Goal: Task Accomplishment & Management: Use online tool/utility

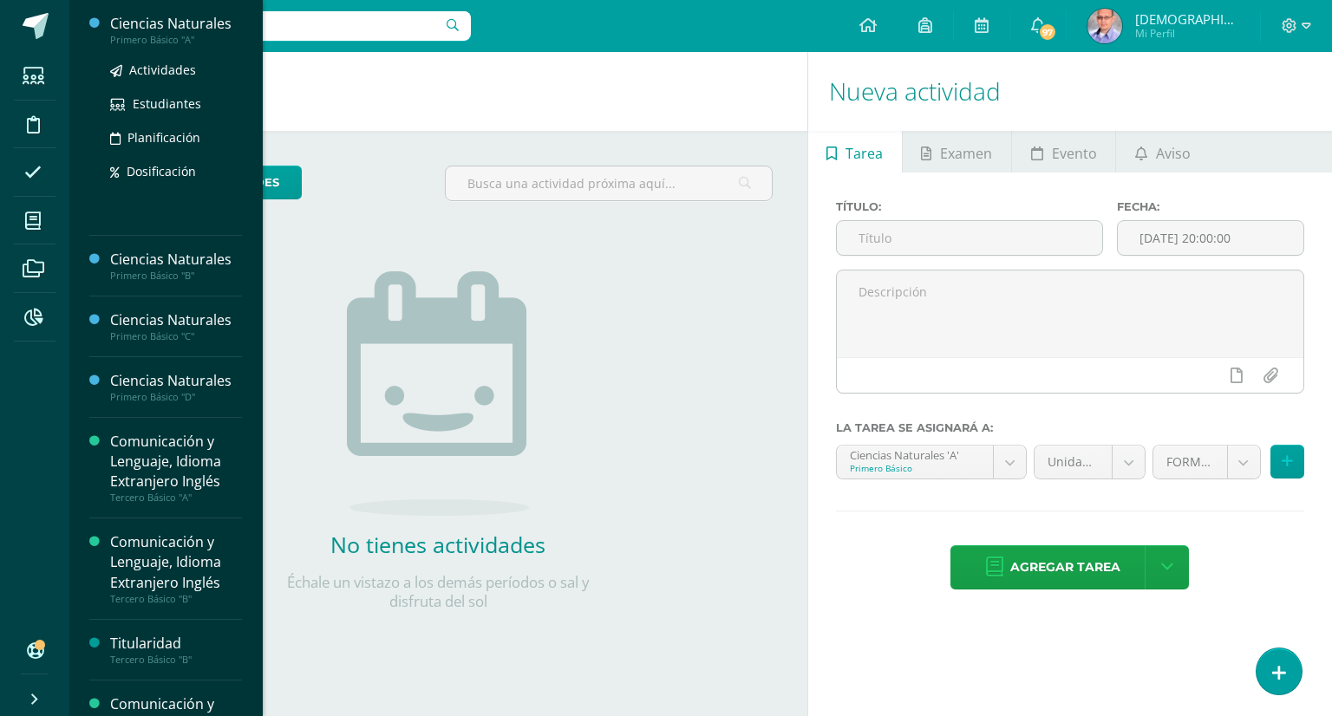
click at [186, 22] on div "Ciencias Naturales" at bounding box center [176, 24] width 132 height 20
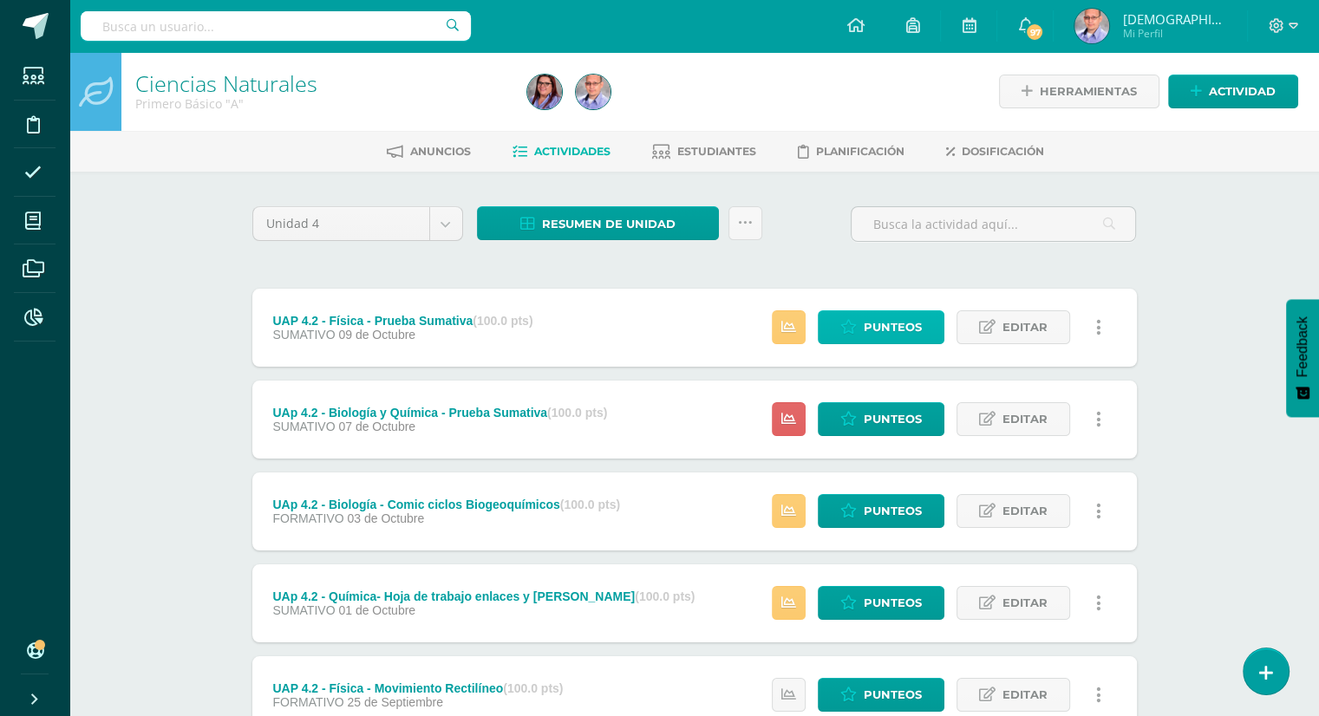
click at [881, 327] on span "Punteos" at bounding box center [893, 327] width 58 height 32
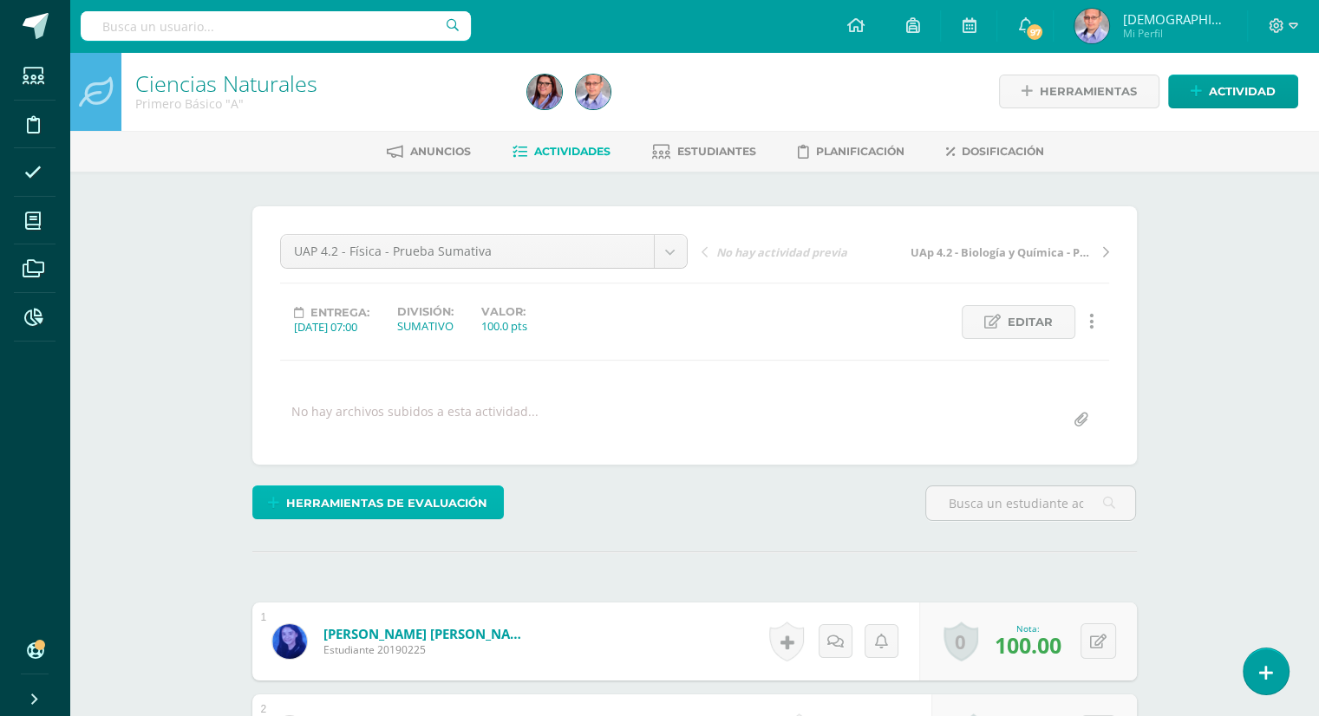
click at [351, 503] on span "Herramientas de evaluación" at bounding box center [386, 503] width 201 height 32
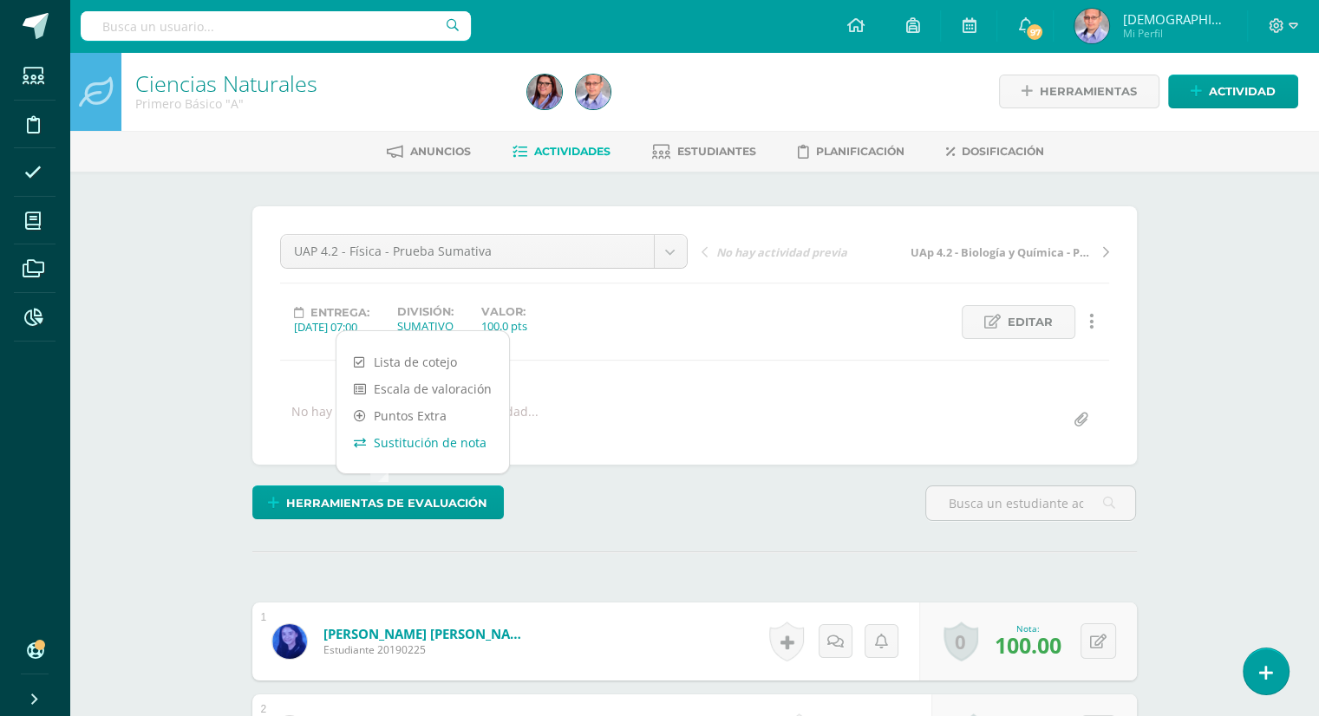
click at [422, 447] on link "Sustitución de nota" at bounding box center [423, 442] width 173 height 27
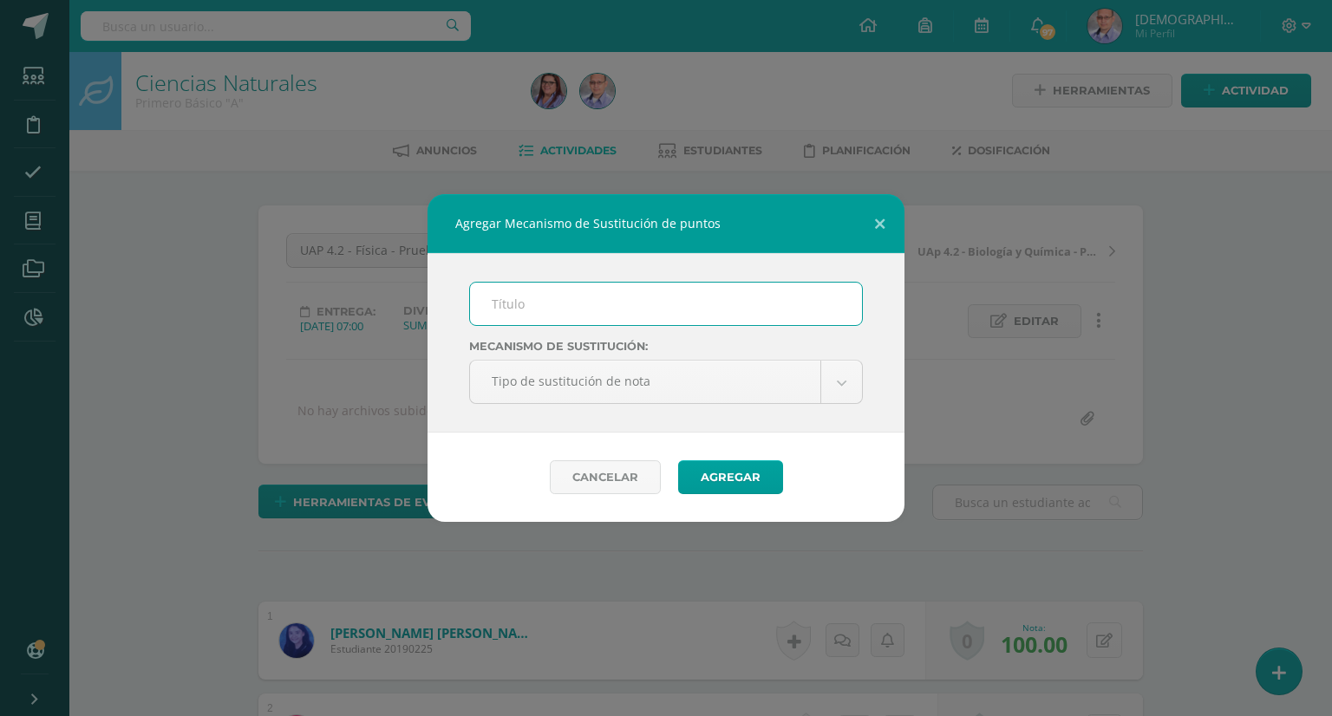
scroll to position [2, 0]
click at [570, 316] on input "text" at bounding box center [666, 304] width 392 height 43
type input "p"
type input "PMA"
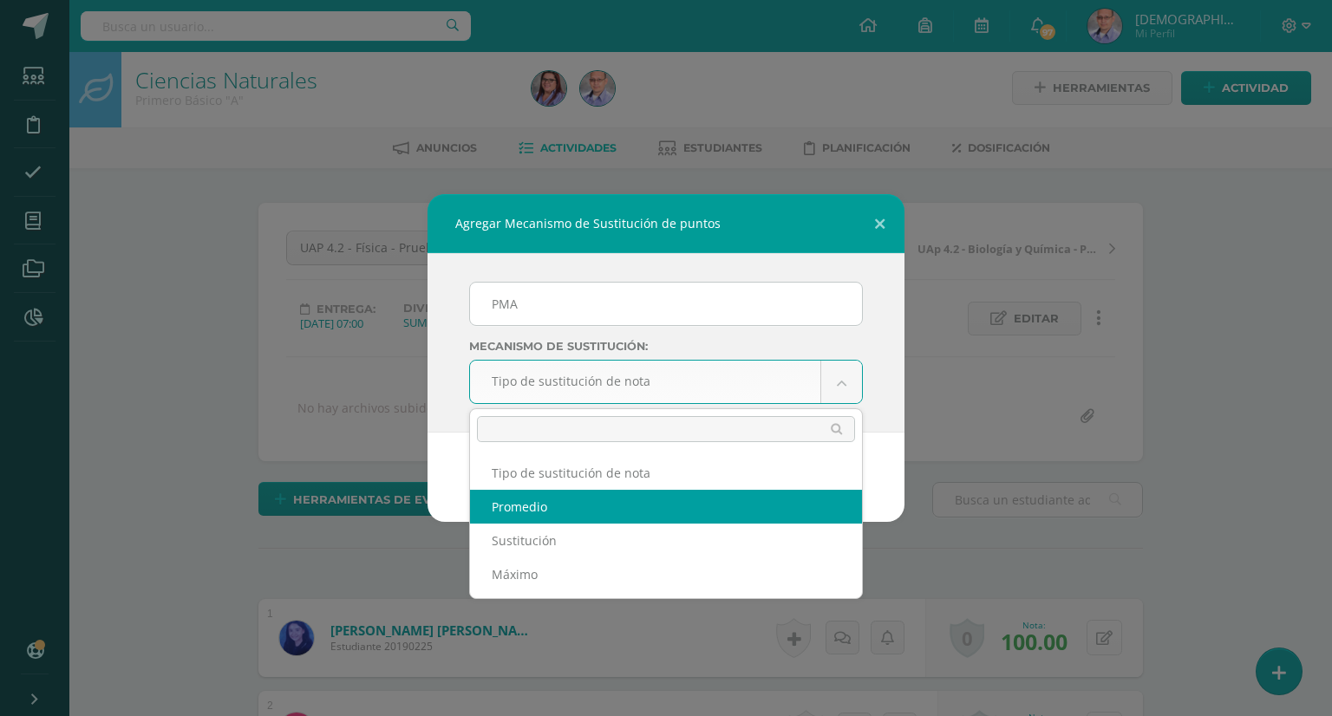
select select "average"
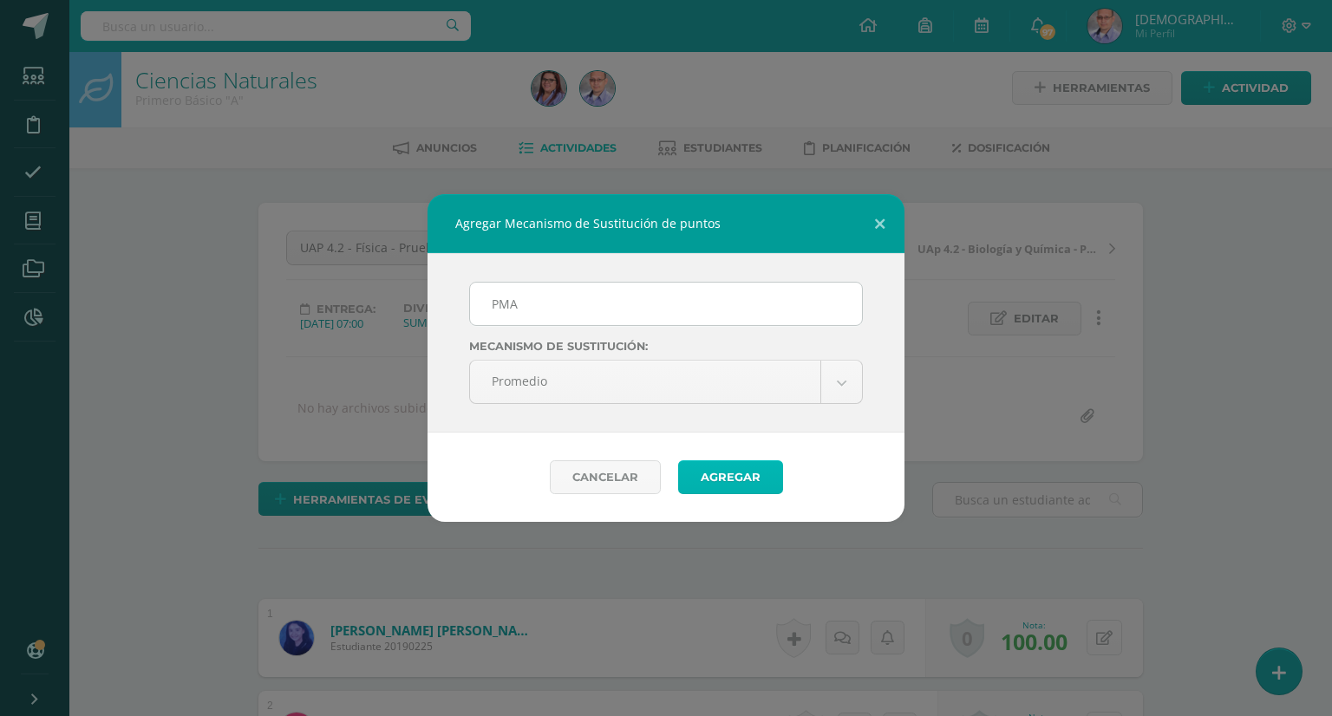
click at [737, 480] on button "Agregar" at bounding box center [730, 478] width 105 height 34
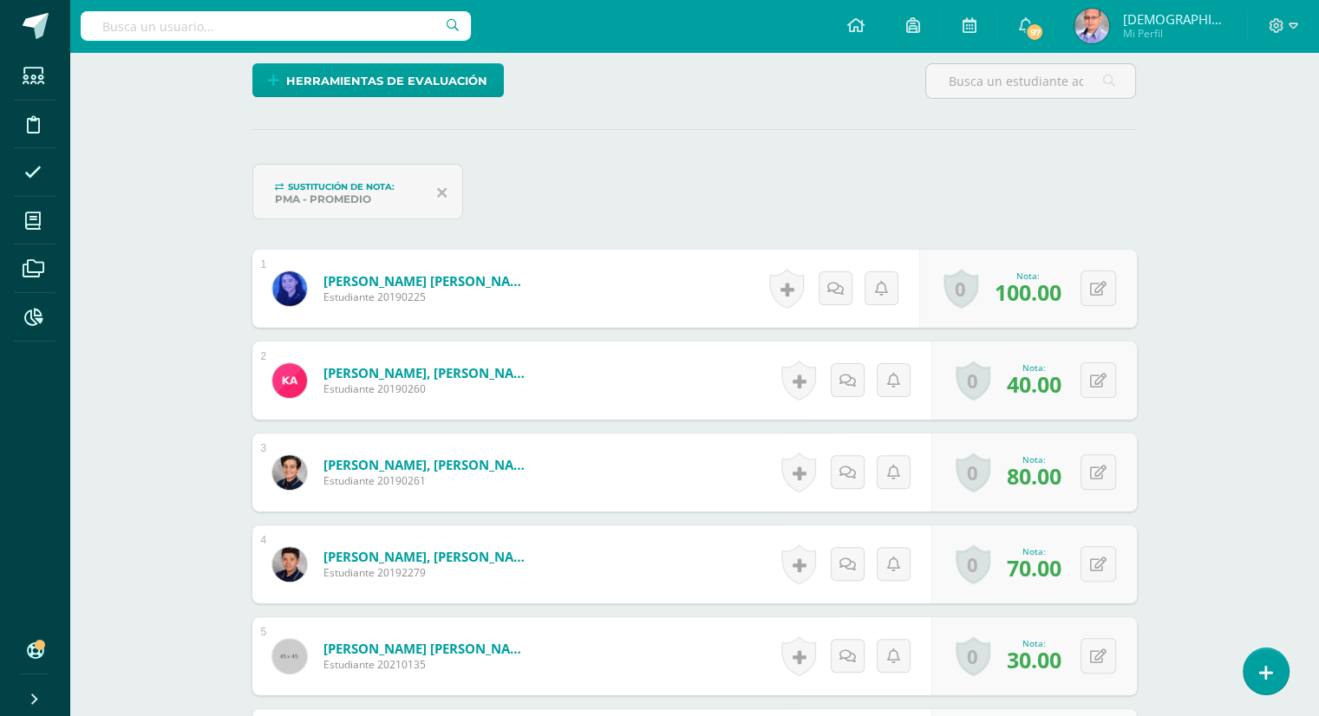
scroll to position [420, 0]
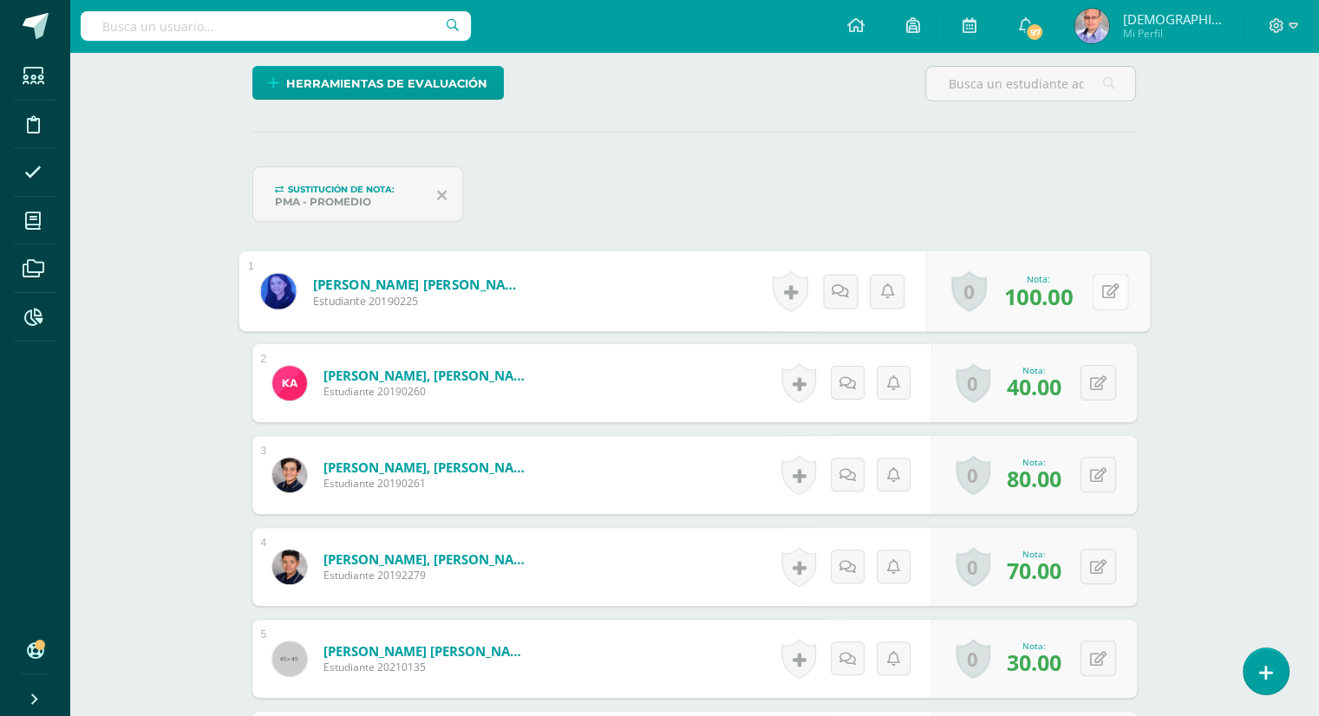
click at [1110, 304] on button at bounding box center [1110, 291] width 36 height 36
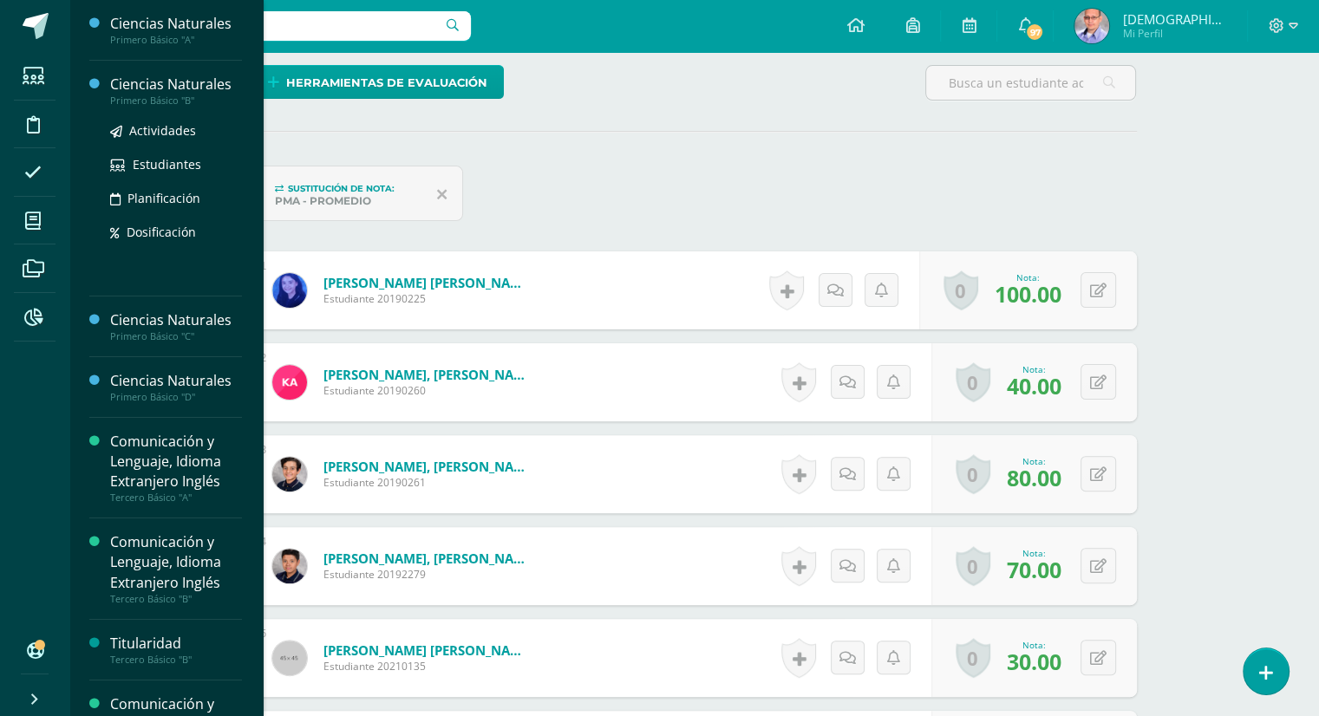
scroll to position [422, 0]
click at [160, 82] on div "Ciencias Naturales" at bounding box center [176, 85] width 132 height 20
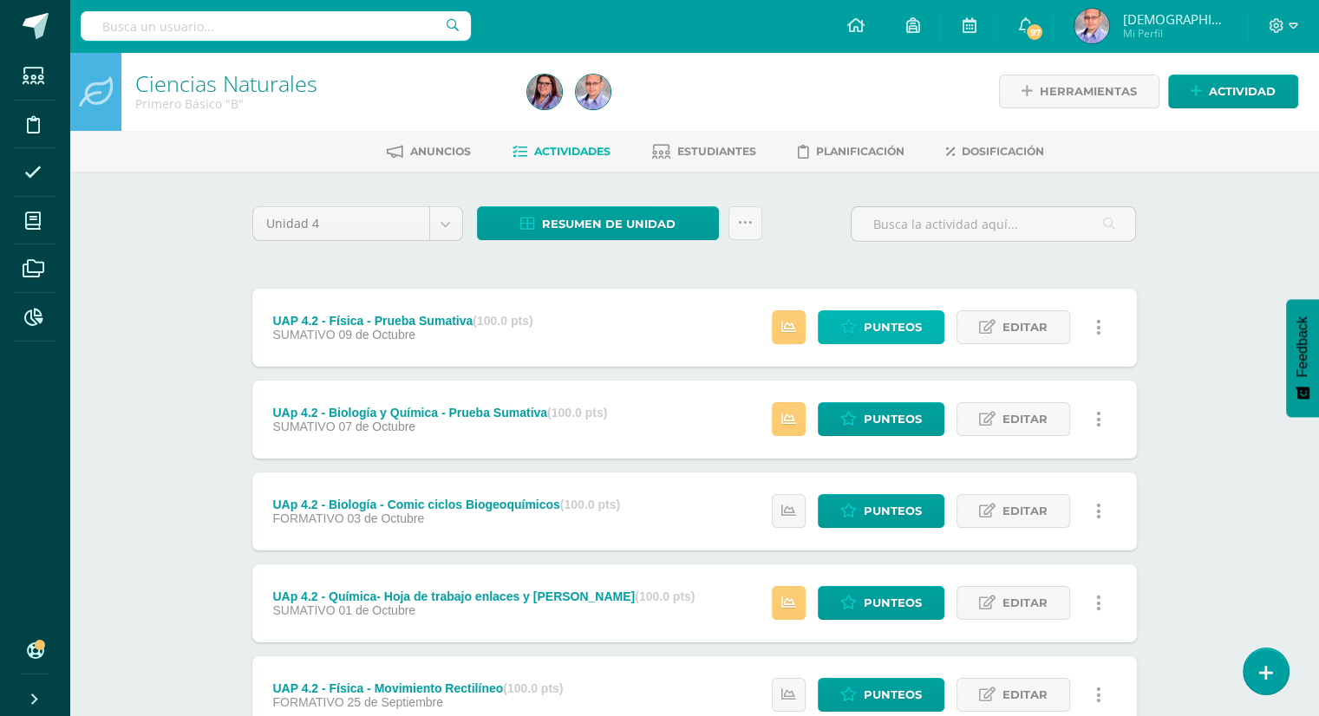
click at [880, 335] on span "Punteos" at bounding box center [893, 327] width 58 height 32
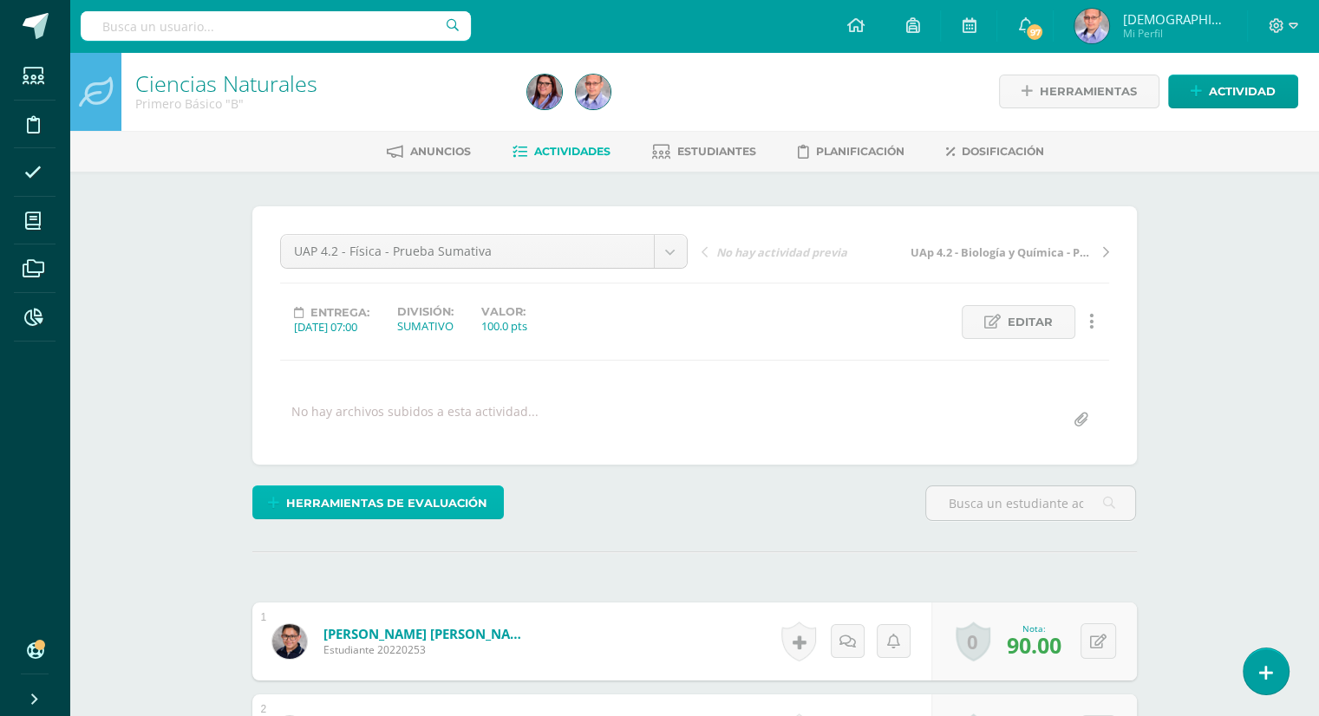
click at [428, 497] on span "Herramientas de evaluación" at bounding box center [386, 503] width 201 height 32
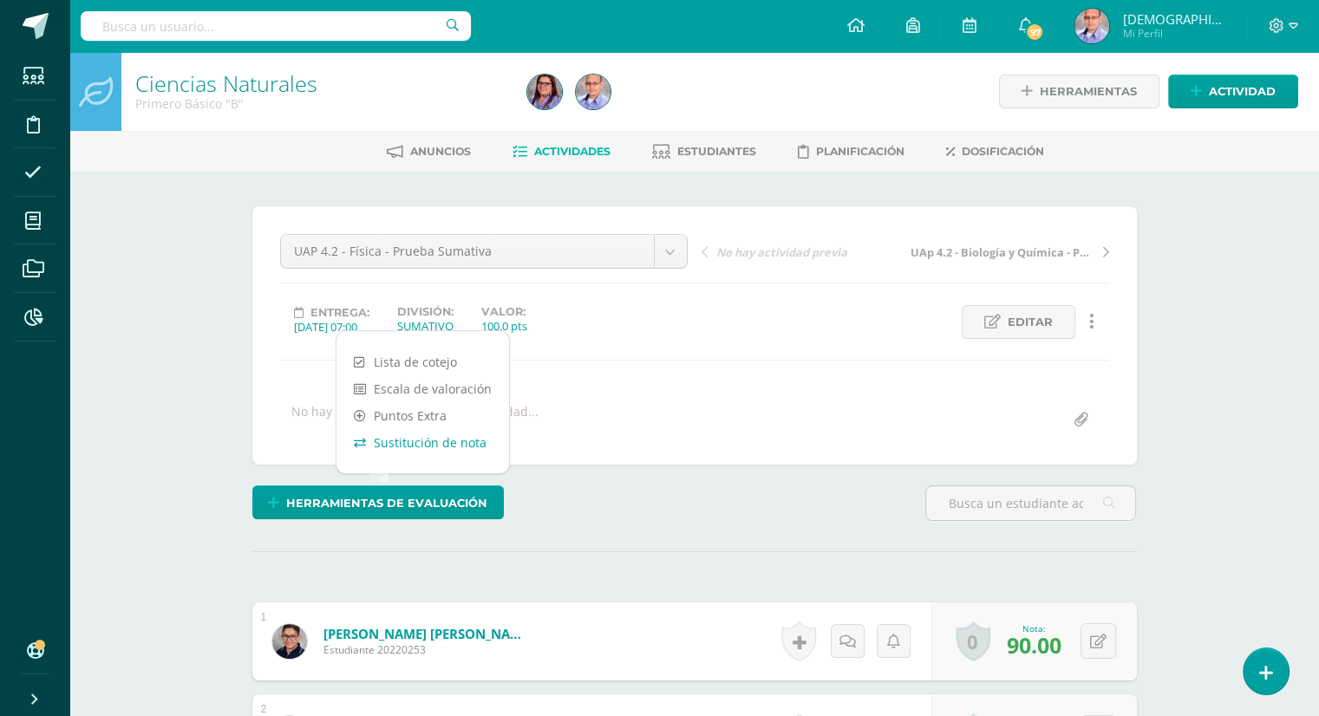
click at [424, 450] on link "Sustitución de nota" at bounding box center [423, 442] width 173 height 27
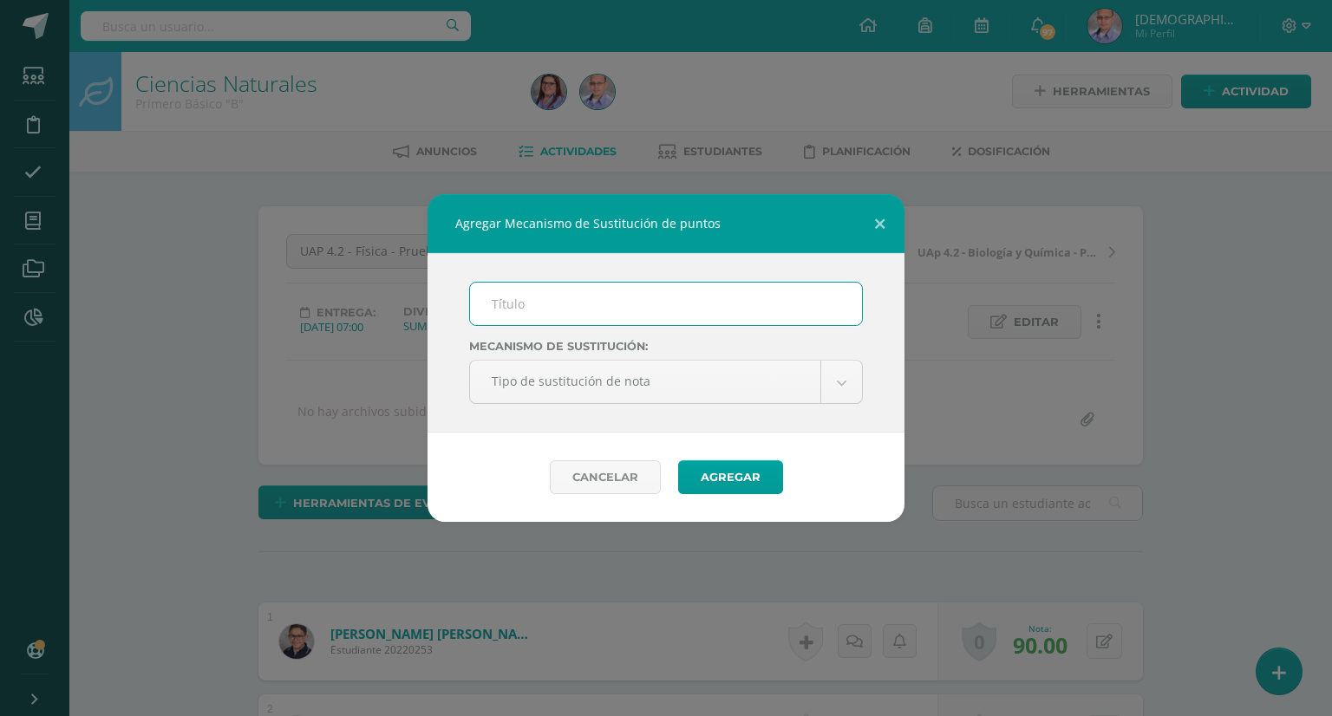
scroll to position [1, 0]
click at [586, 311] on input "text" at bounding box center [666, 304] width 392 height 43
type input "PMA"
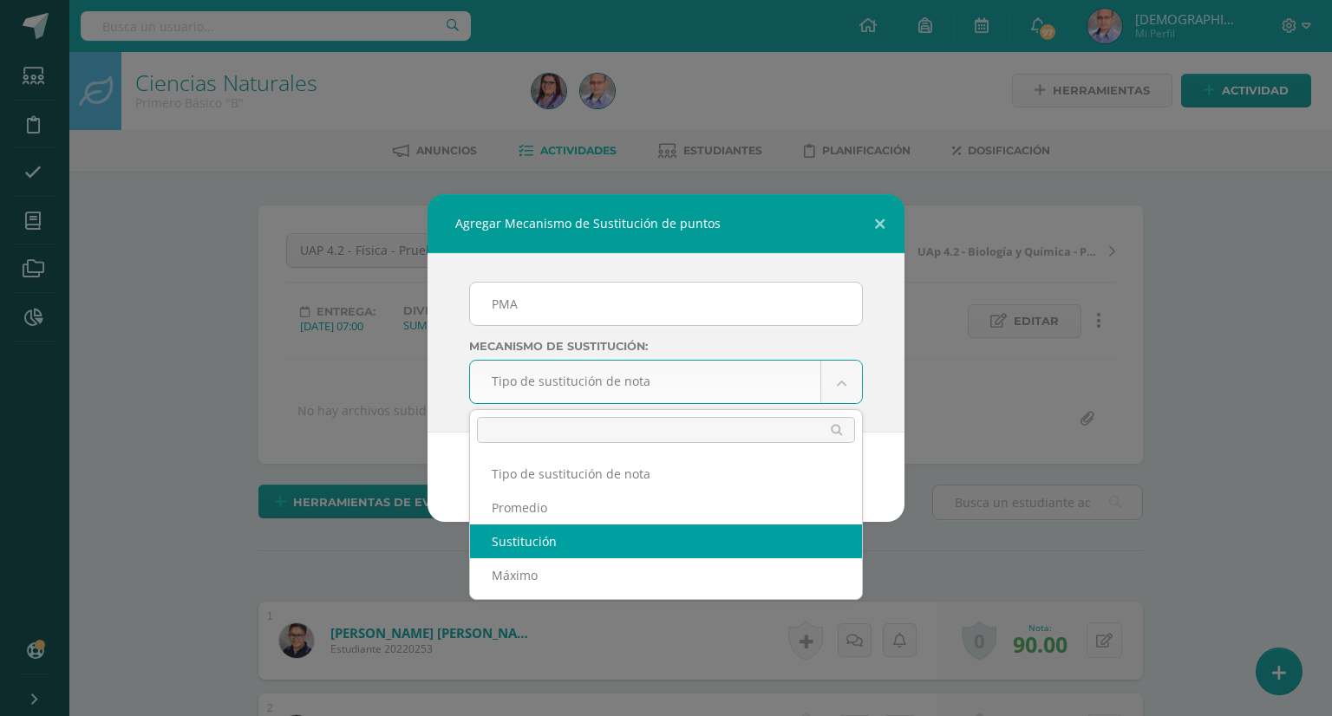
scroll to position [2, 0]
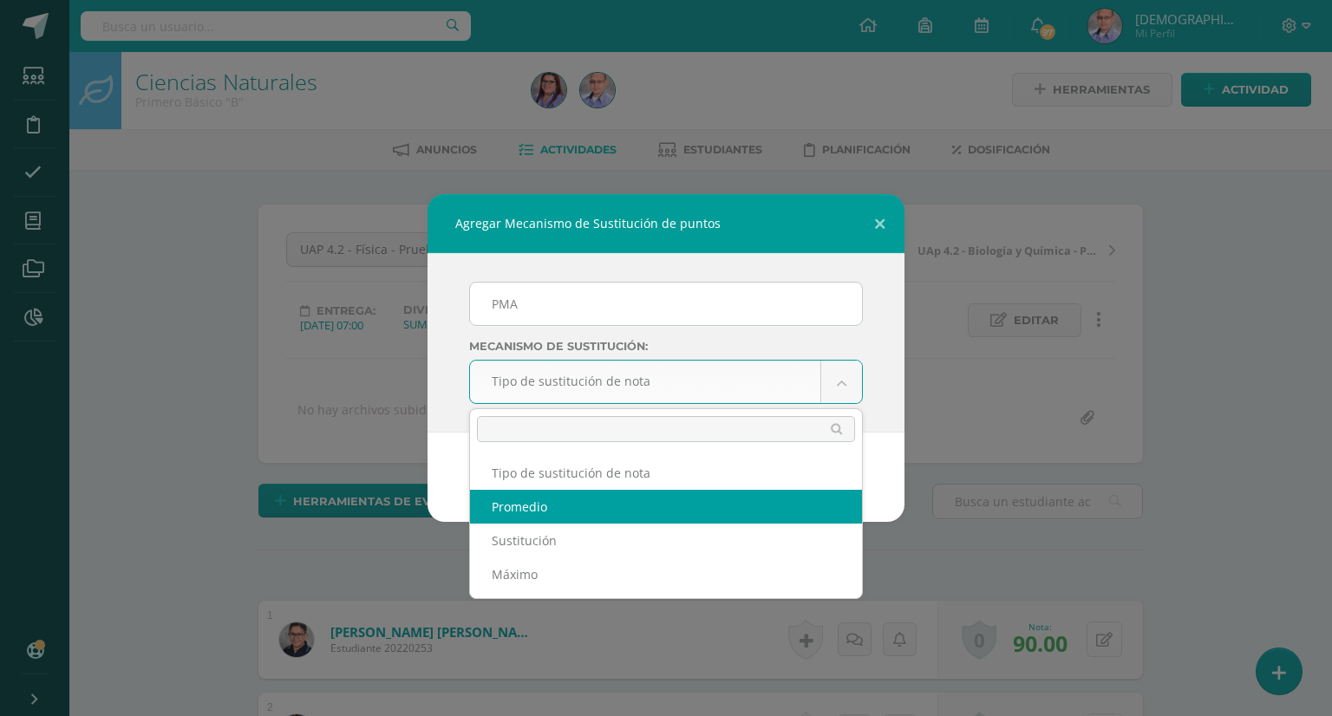
select select "average"
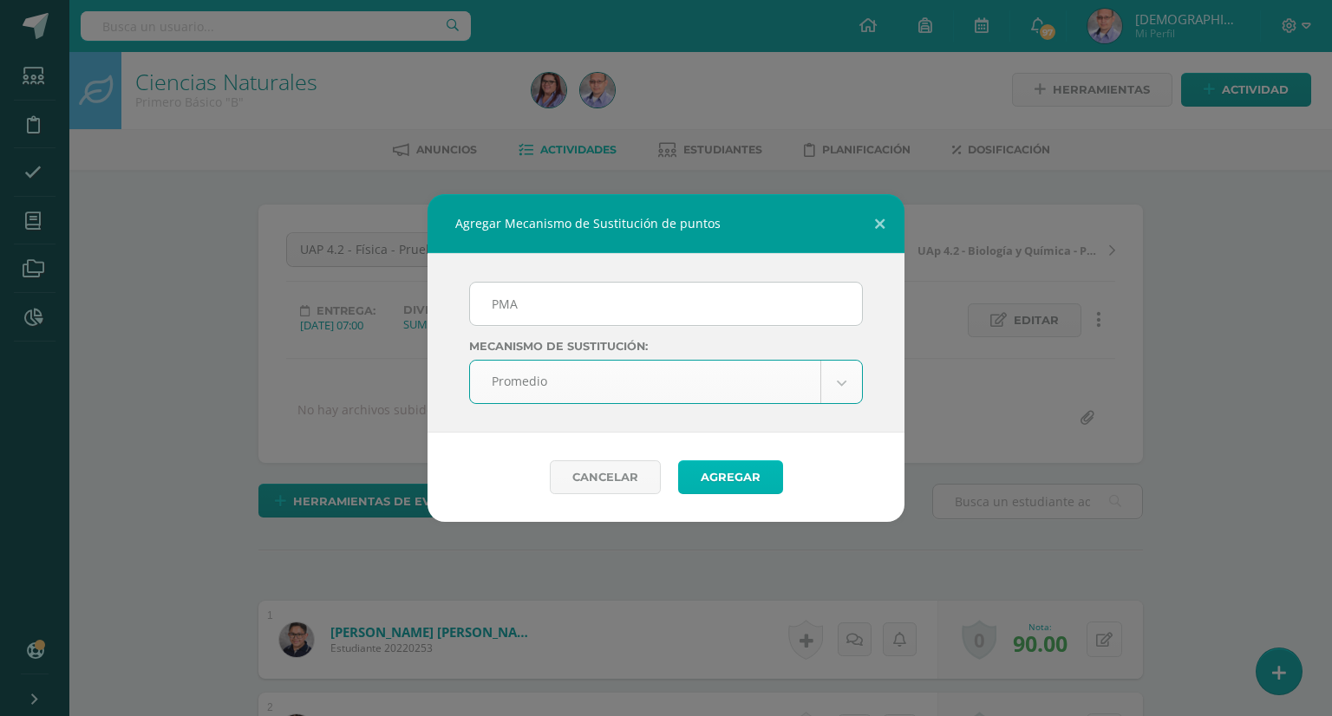
click at [735, 481] on button "Agregar" at bounding box center [730, 478] width 105 height 34
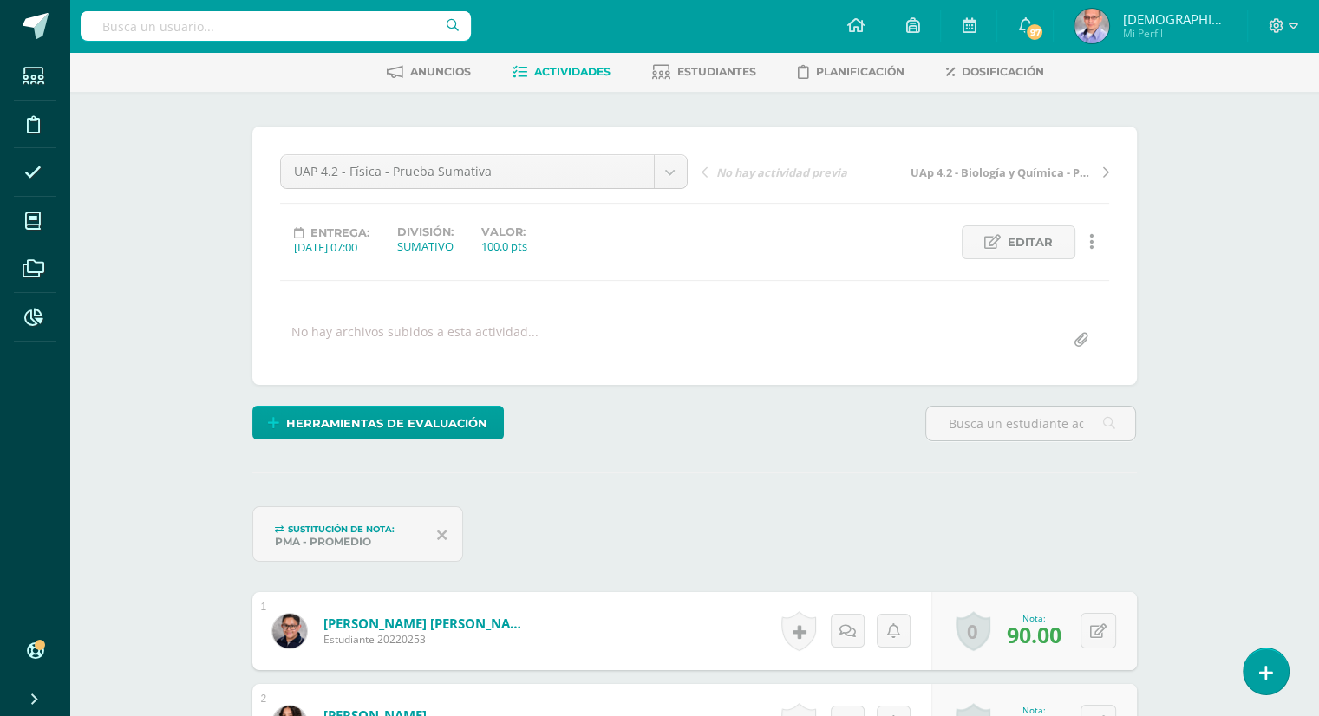
scroll to position [80, 0]
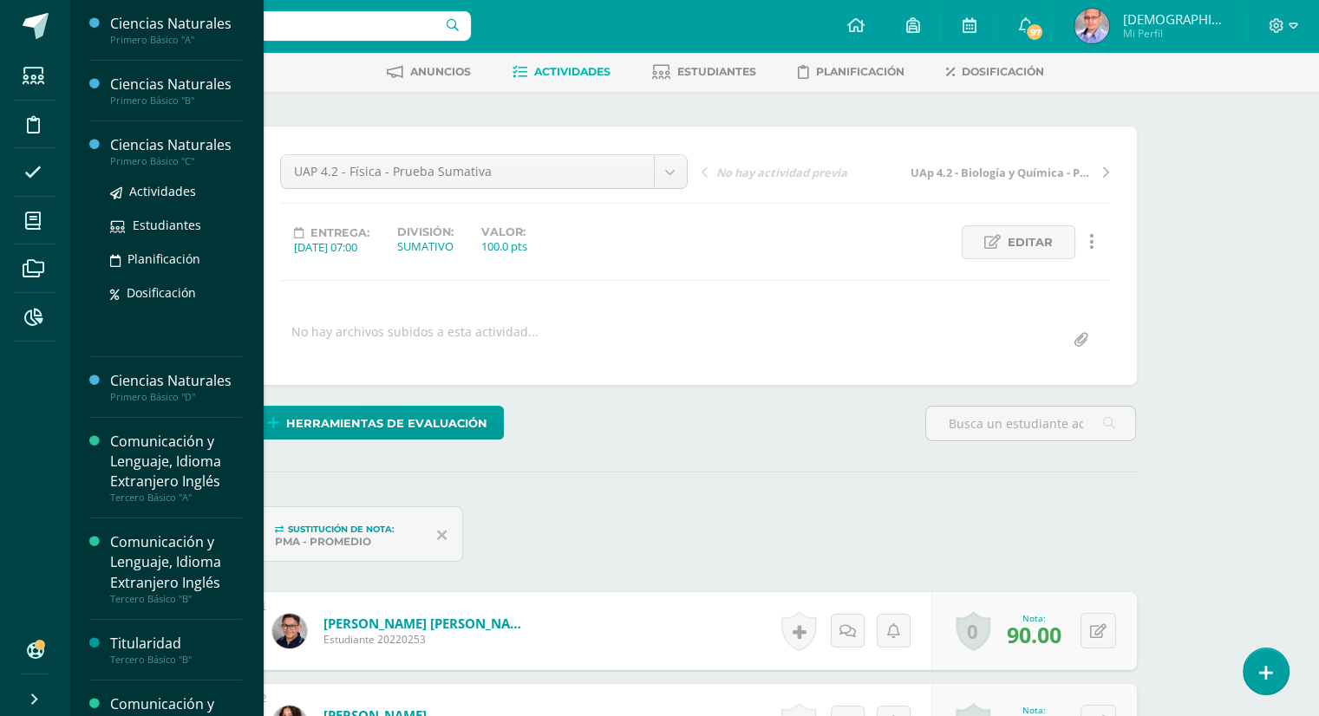
click at [172, 144] on div "Ciencias Naturales" at bounding box center [176, 145] width 132 height 20
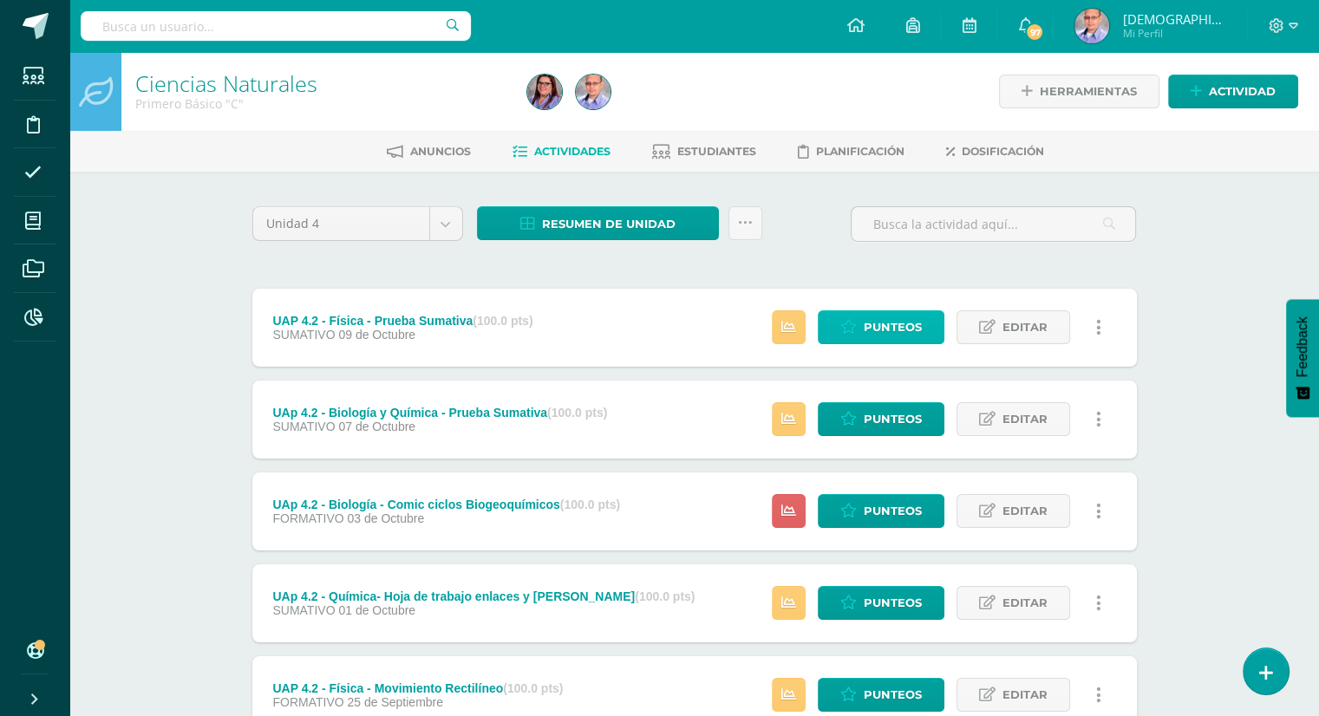
click at [860, 330] on link "Punteos" at bounding box center [881, 328] width 127 height 34
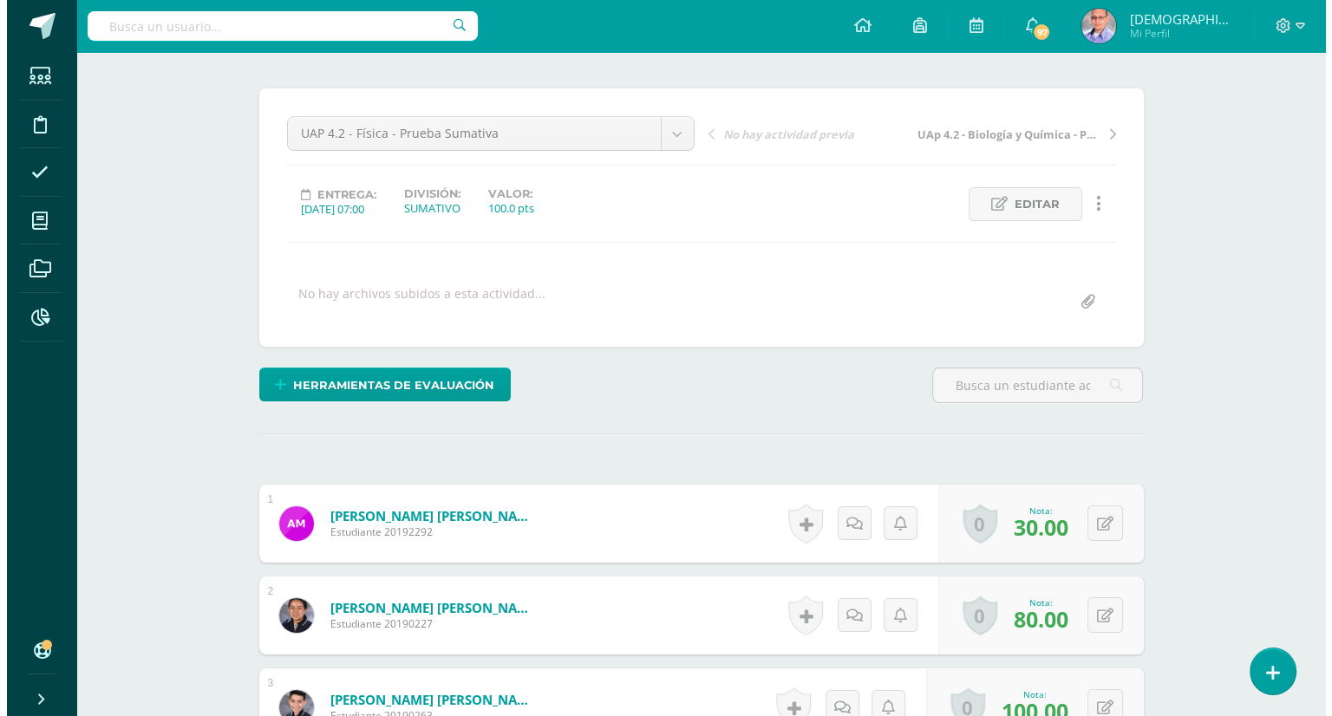
scroll to position [119, 0]
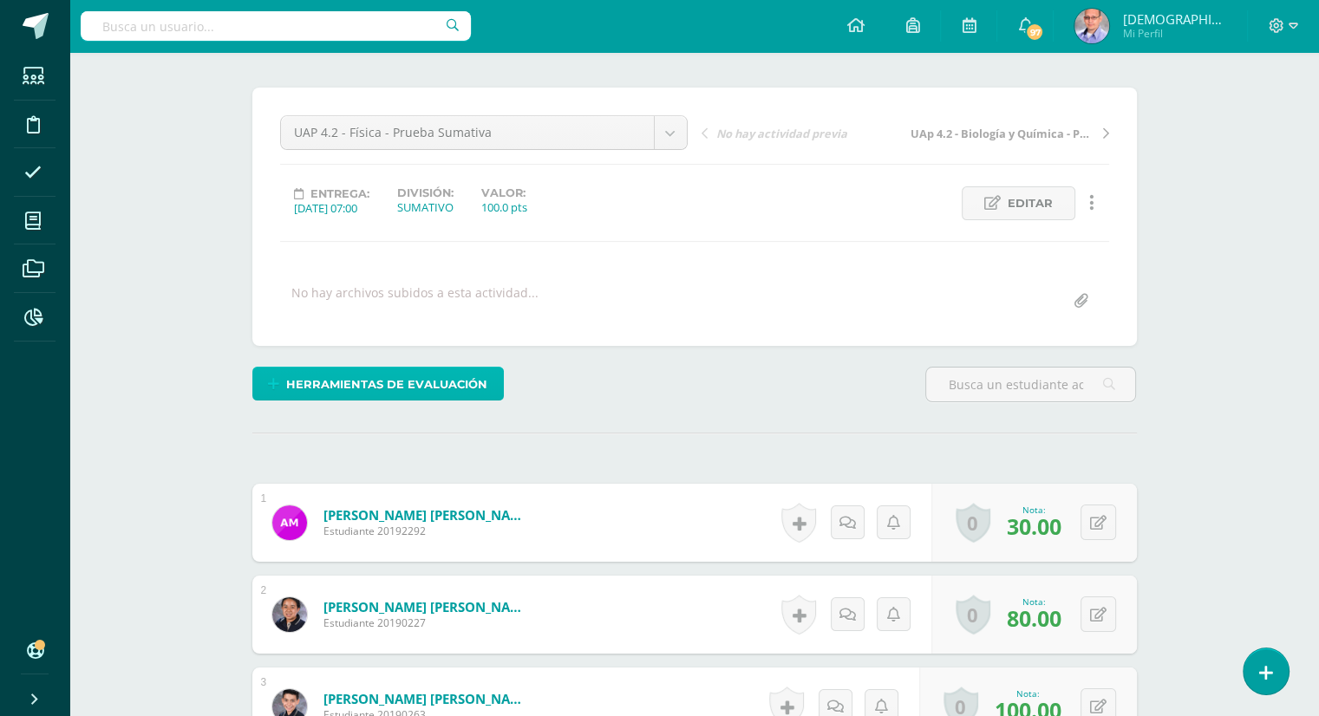
click at [451, 390] on span "Herramientas de evaluación" at bounding box center [386, 385] width 201 height 32
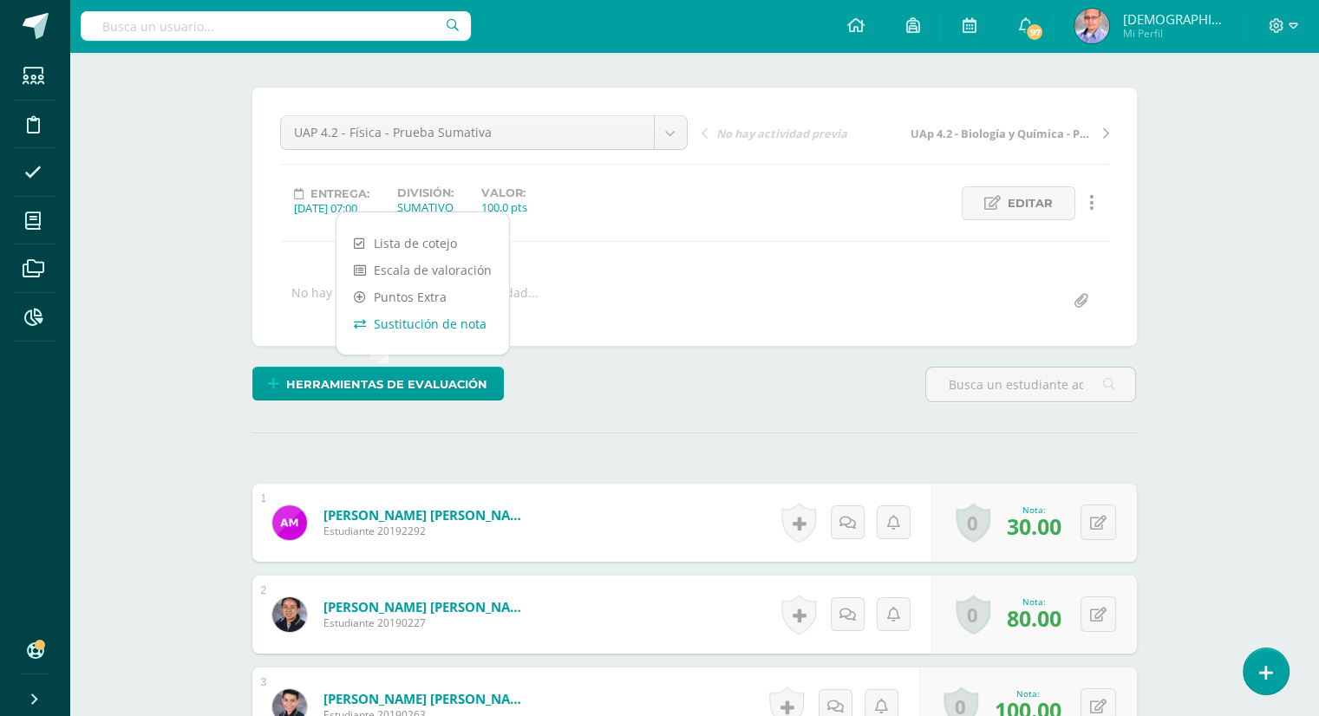
click at [406, 330] on link "Sustitución de nota" at bounding box center [423, 324] width 173 height 27
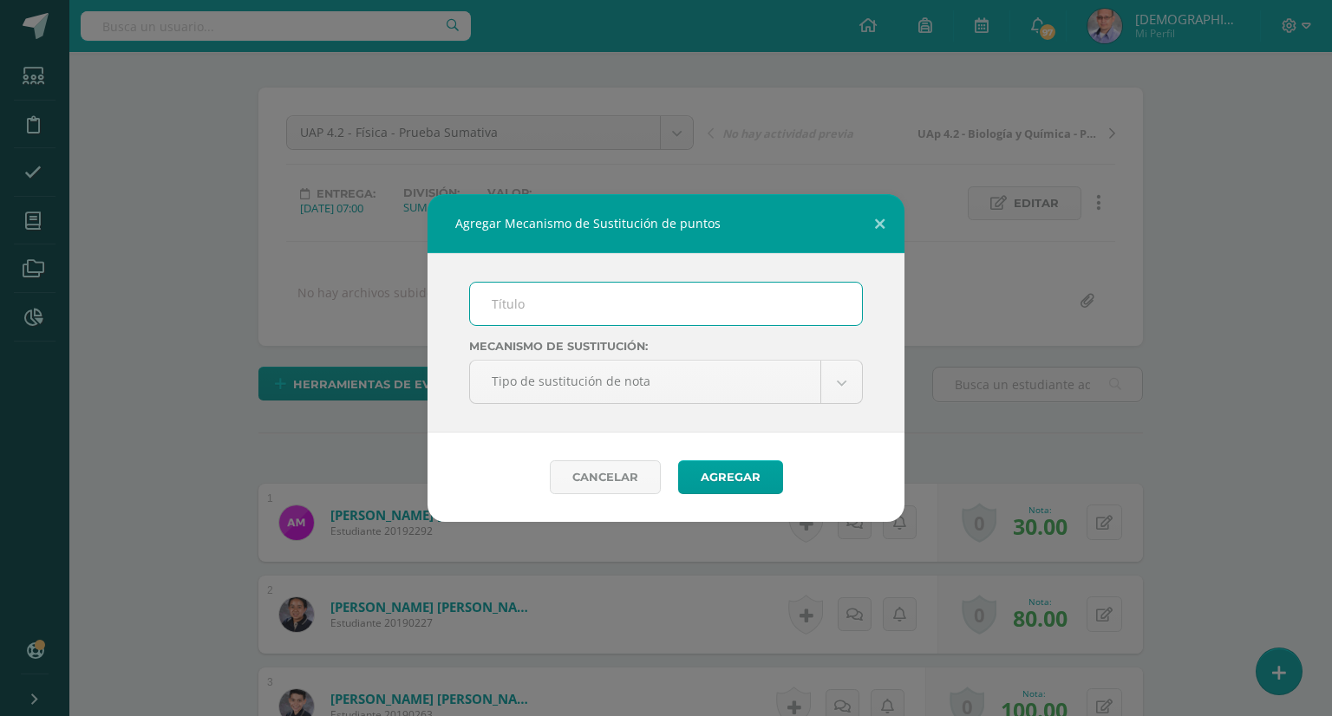
click at [581, 292] on input "text" at bounding box center [666, 304] width 392 height 43
type input "PMA"
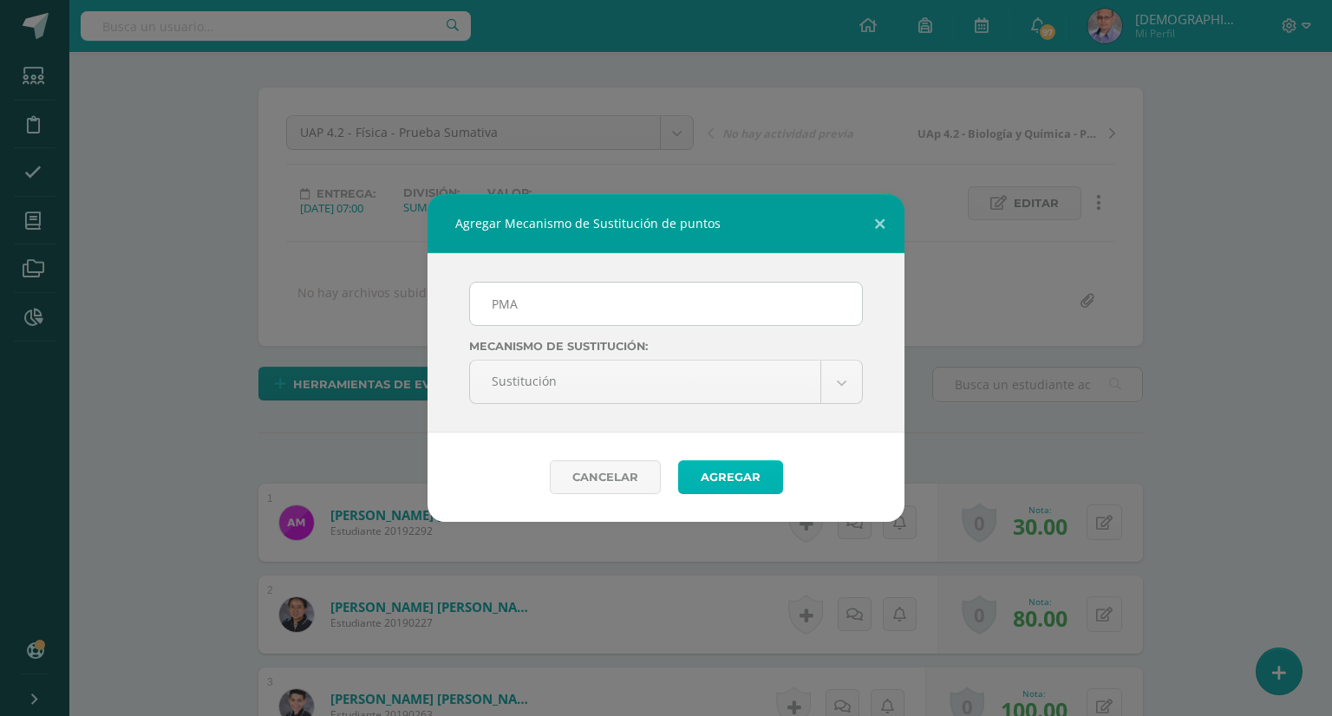
click at [746, 480] on button "Agregar" at bounding box center [730, 478] width 105 height 34
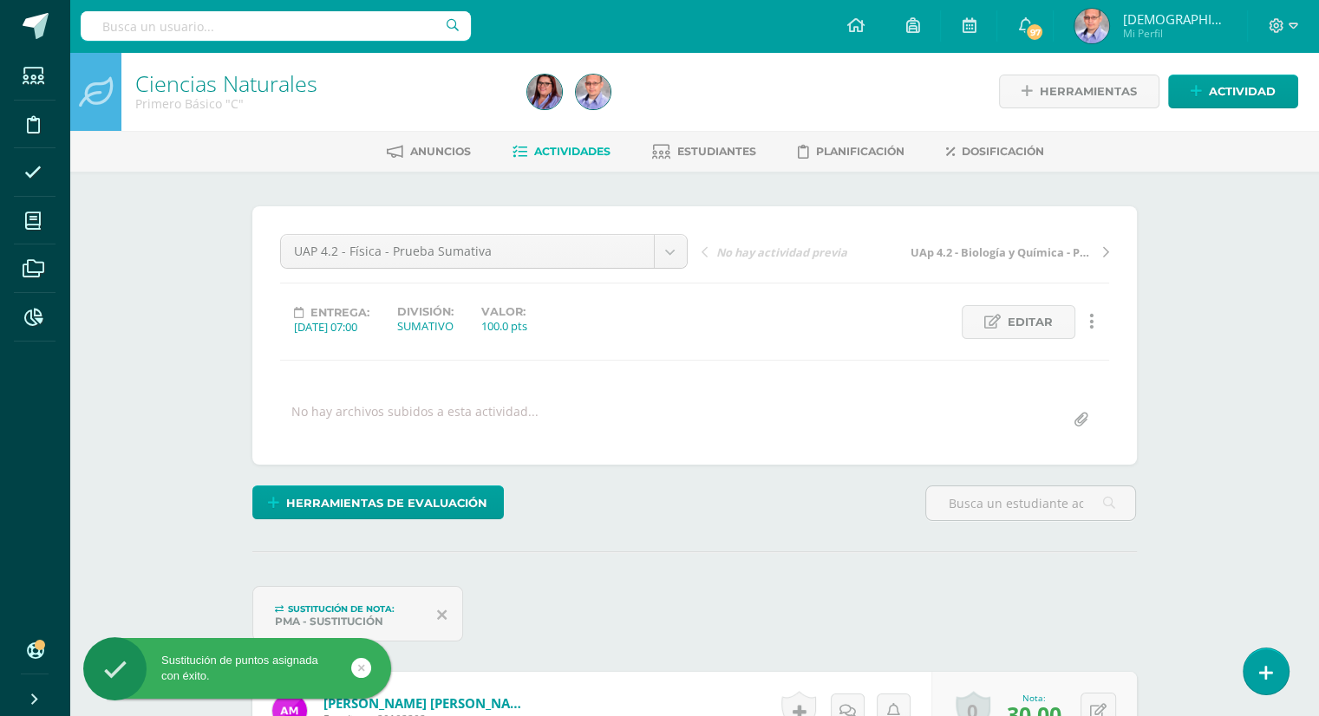
click at [367, 667] on link at bounding box center [361, 668] width 20 height 20
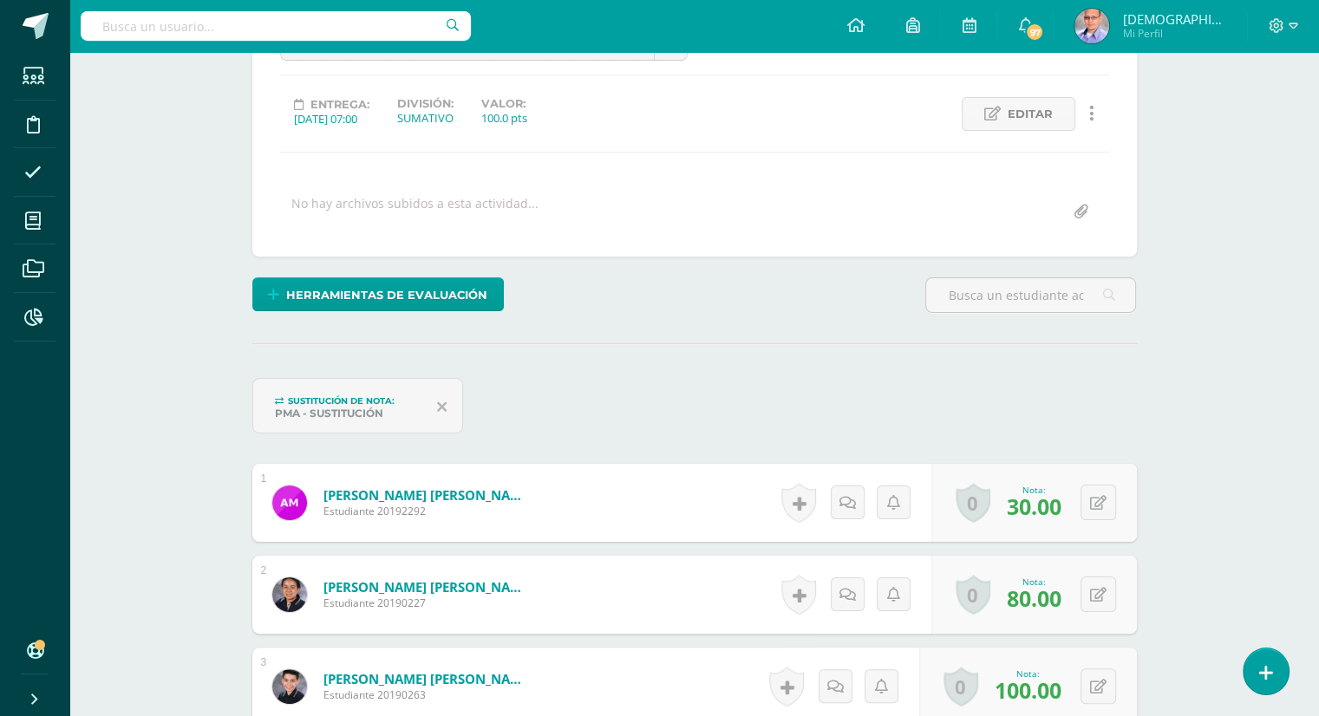
scroll to position [212, 0]
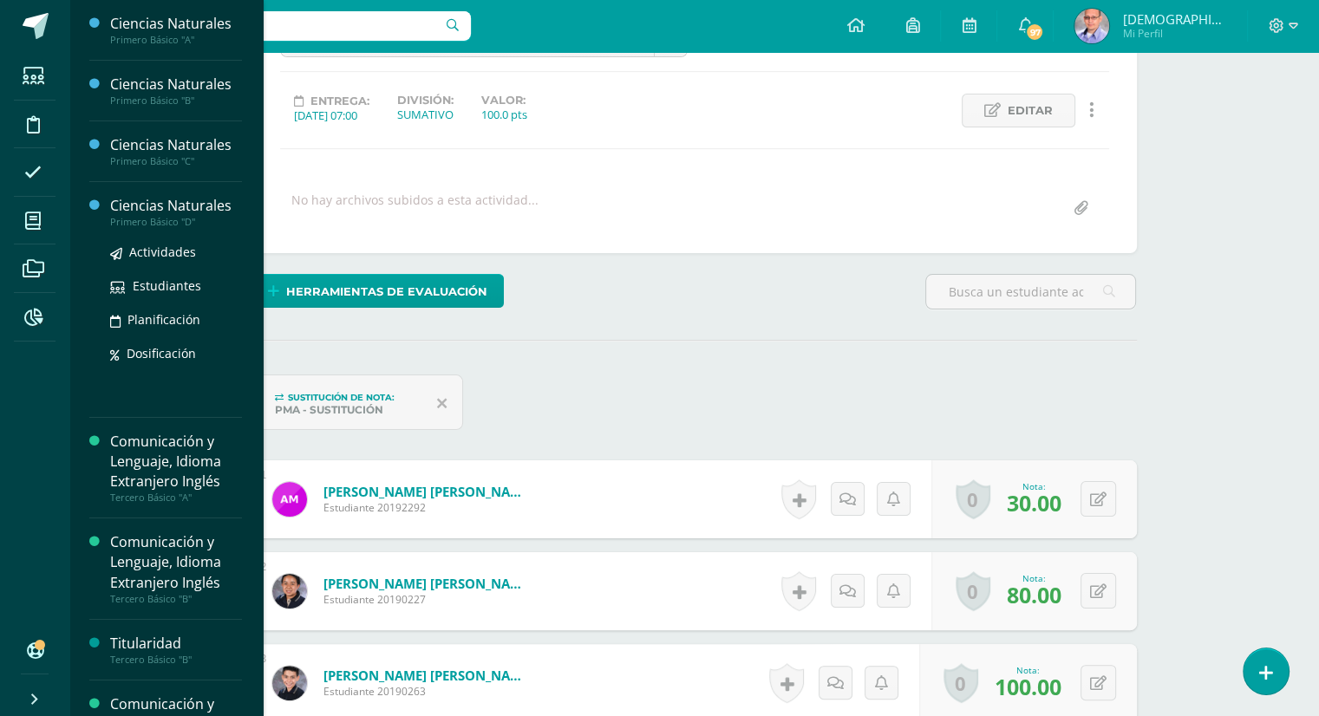
click at [186, 209] on div "Ciencias Naturales" at bounding box center [176, 206] width 132 height 20
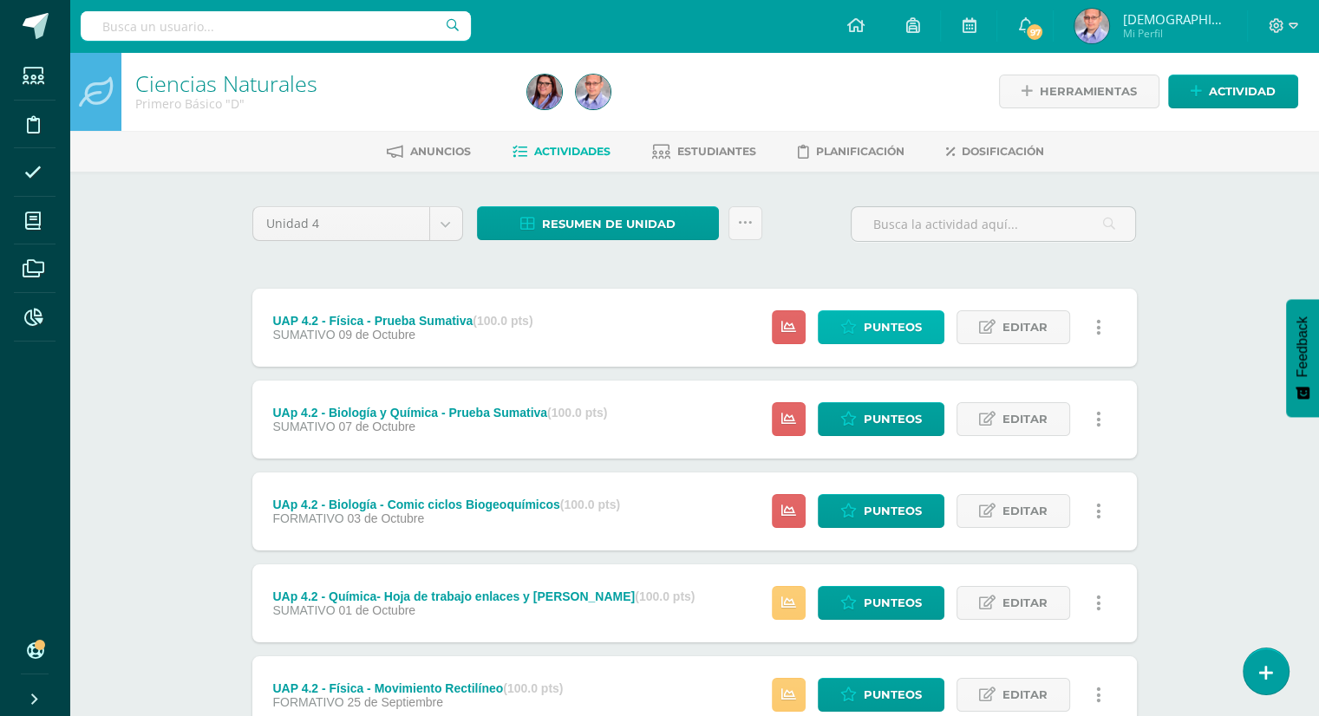
click at [902, 341] on span "Punteos" at bounding box center [893, 327] width 58 height 32
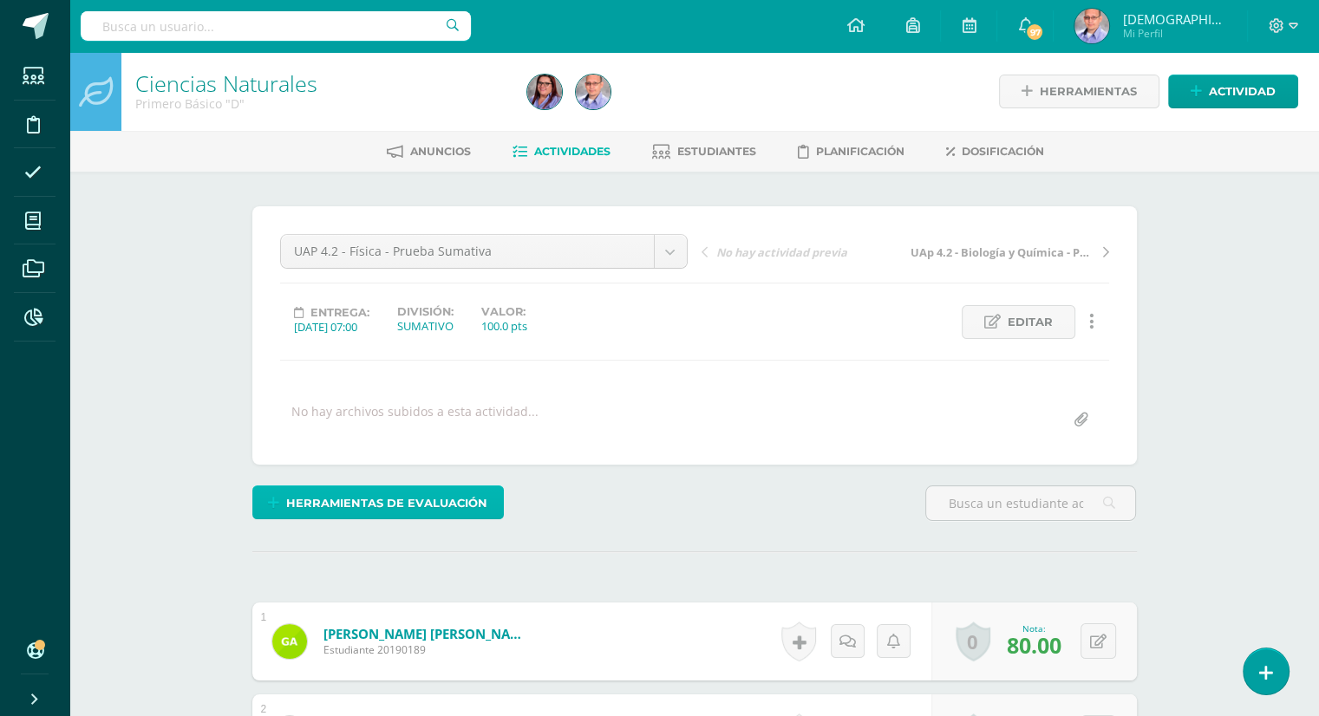
click at [394, 507] on span "Herramientas de evaluación" at bounding box center [386, 503] width 201 height 32
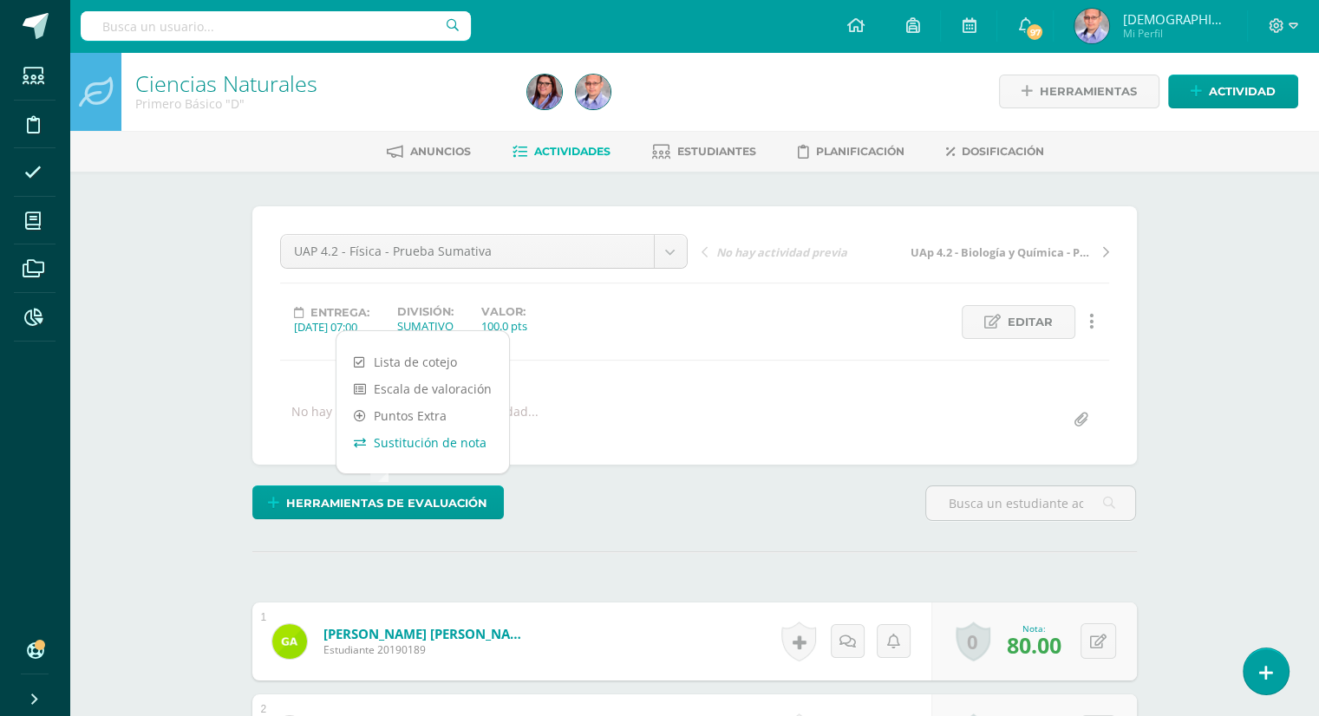
click at [426, 435] on link "Sustitución de nota" at bounding box center [423, 442] width 173 height 27
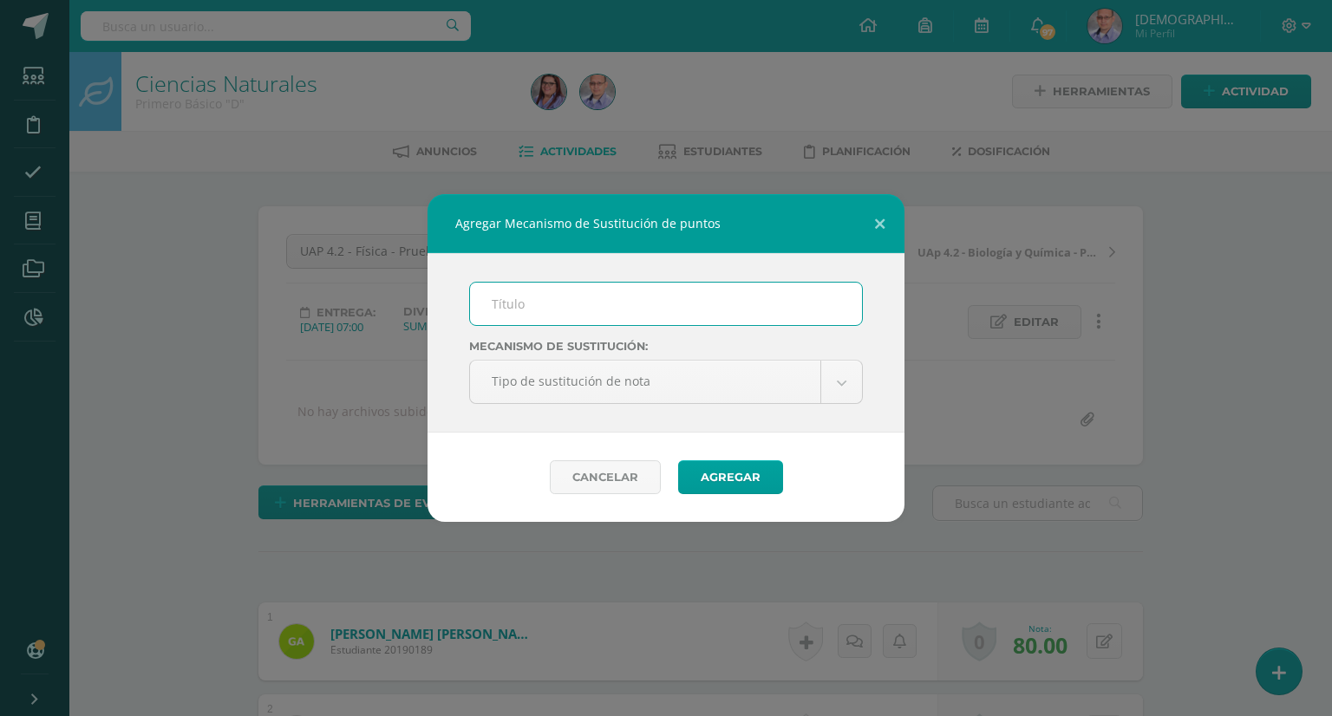
click at [642, 298] on input "text" at bounding box center [666, 304] width 392 height 43
type input "PMA"
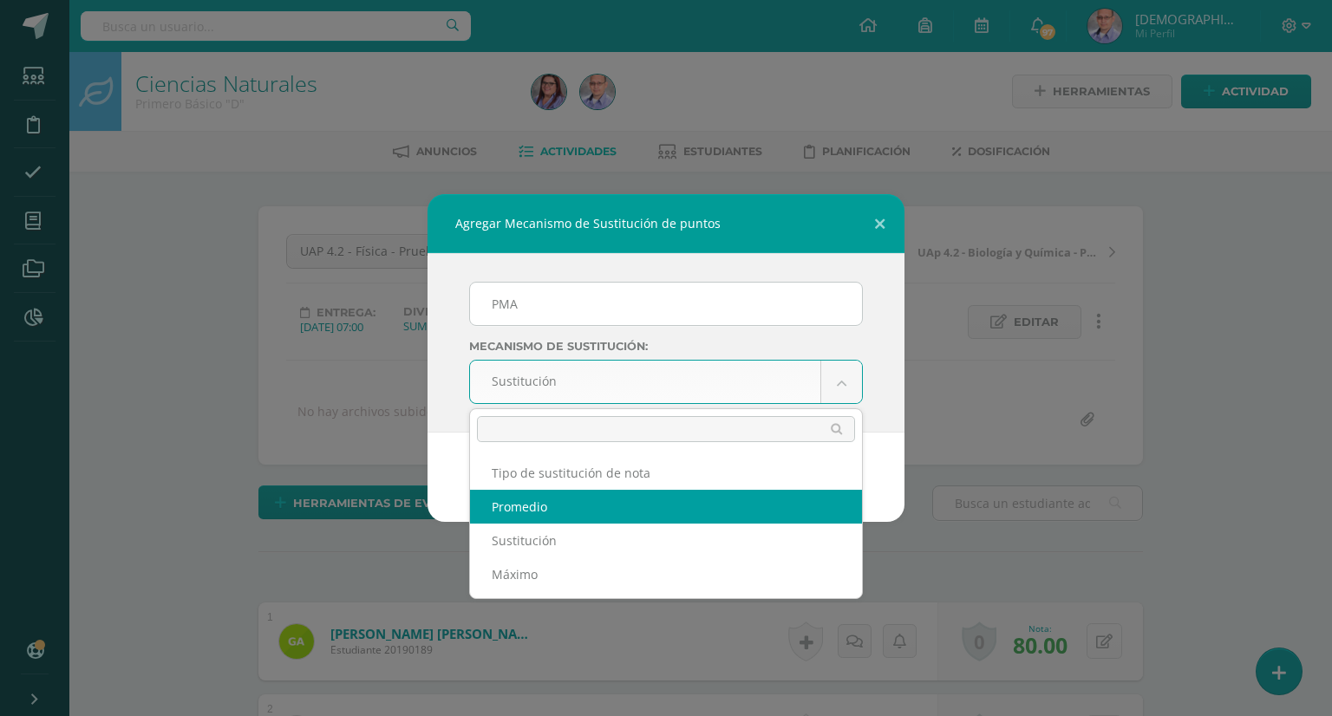
select select "average"
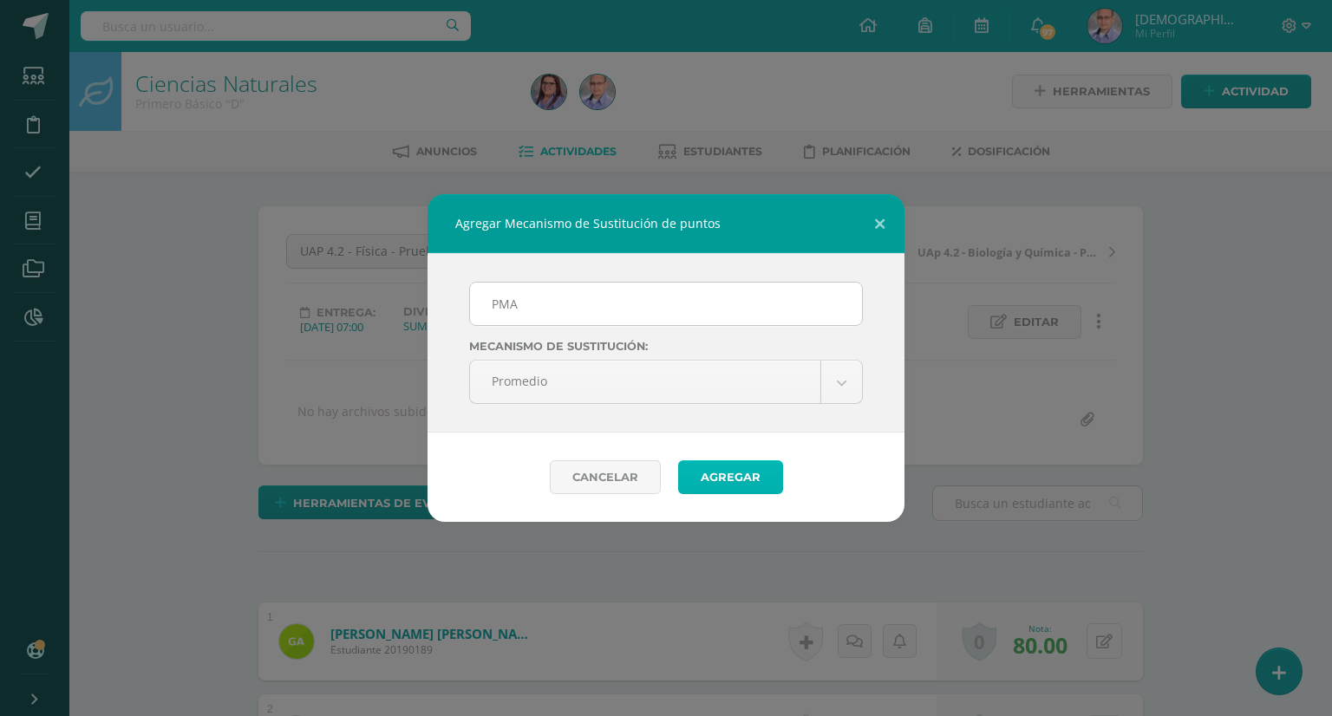
click at [734, 475] on button "Agregar" at bounding box center [730, 478] width 105 height 34
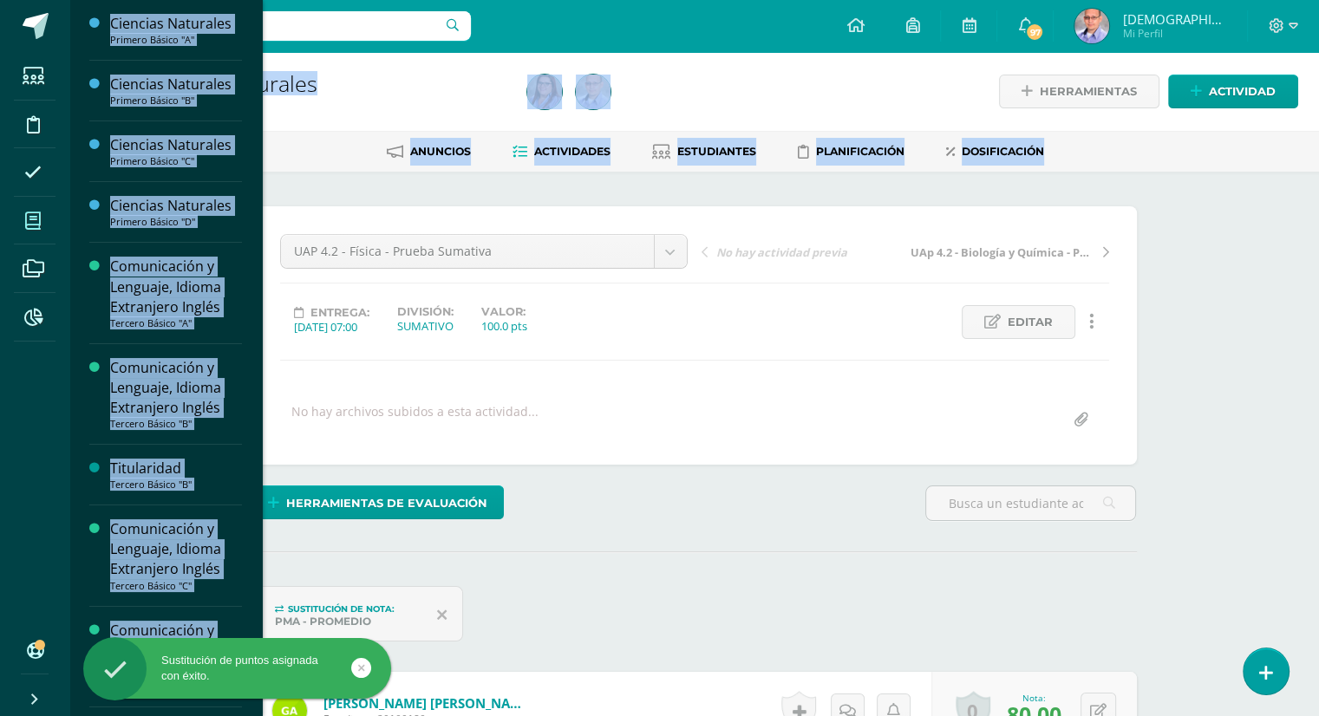
drag, startPoint x: 102, startPoint y: 216, endPoint x: 26, endPoint y: 222, distance: 76.6
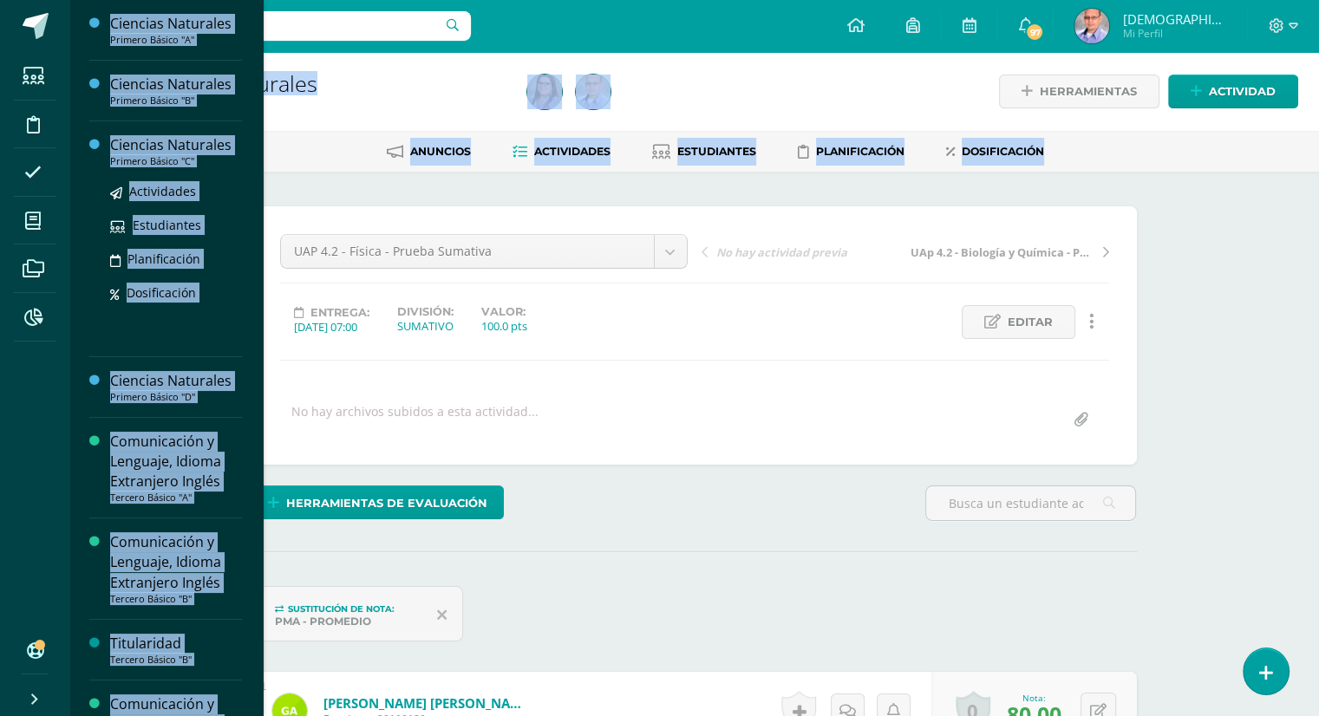
scroll to position [1, 0]
click at [173, 148] on div "Ciencias Naturales" at bounding box center [176, 145] width 132 height 20
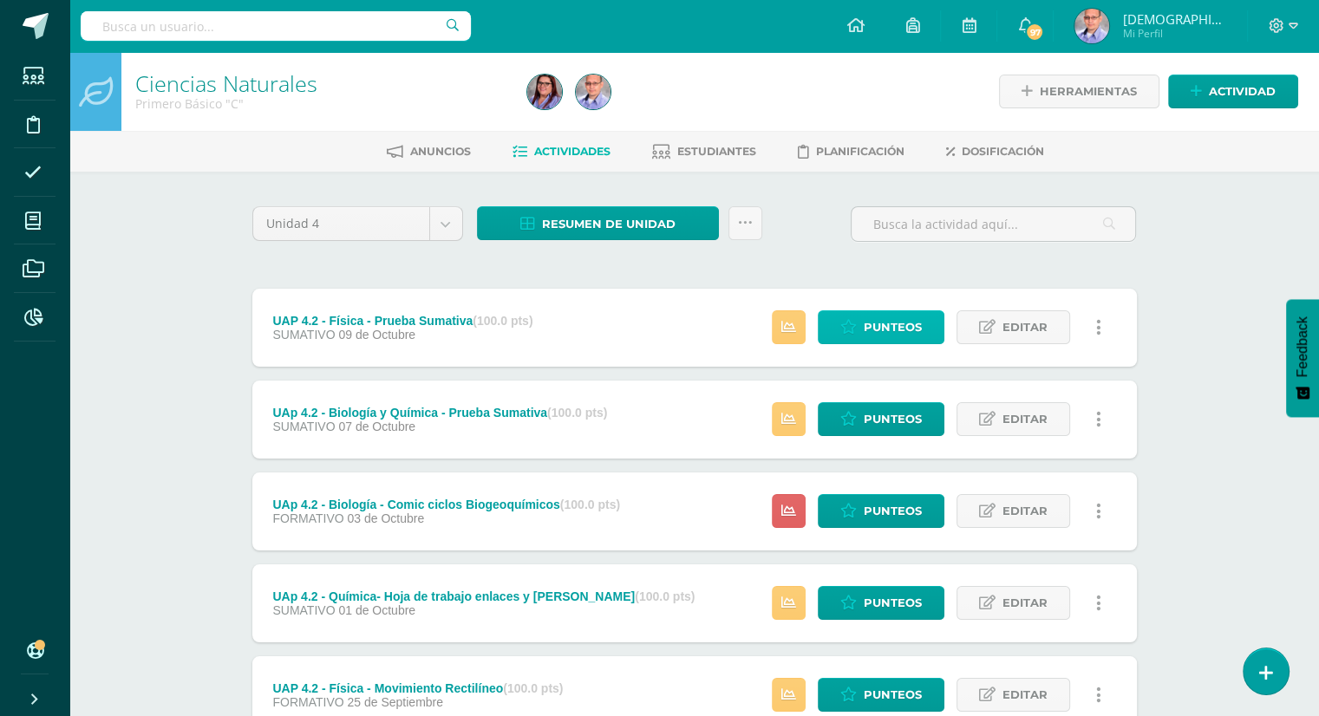
click at [866, 325] on span "Punteos" at bounding box center [893, 327] width 58 height 32
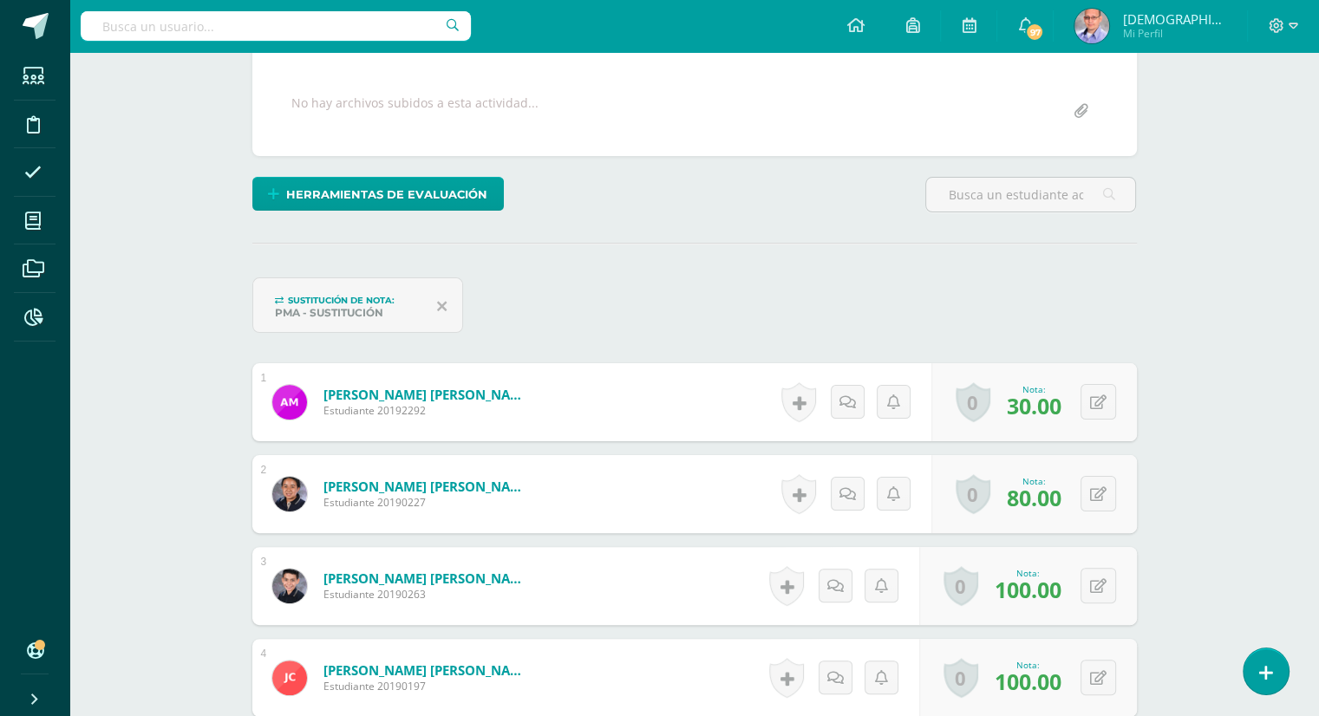
scroll to position [309, 0]
click at [315, 312] on div "PMA - Sustitución" at bounding box center [349, 312] width 148 height 13
click at [441, 305] on icon at bounding box center [442, 306] width 10 height 16
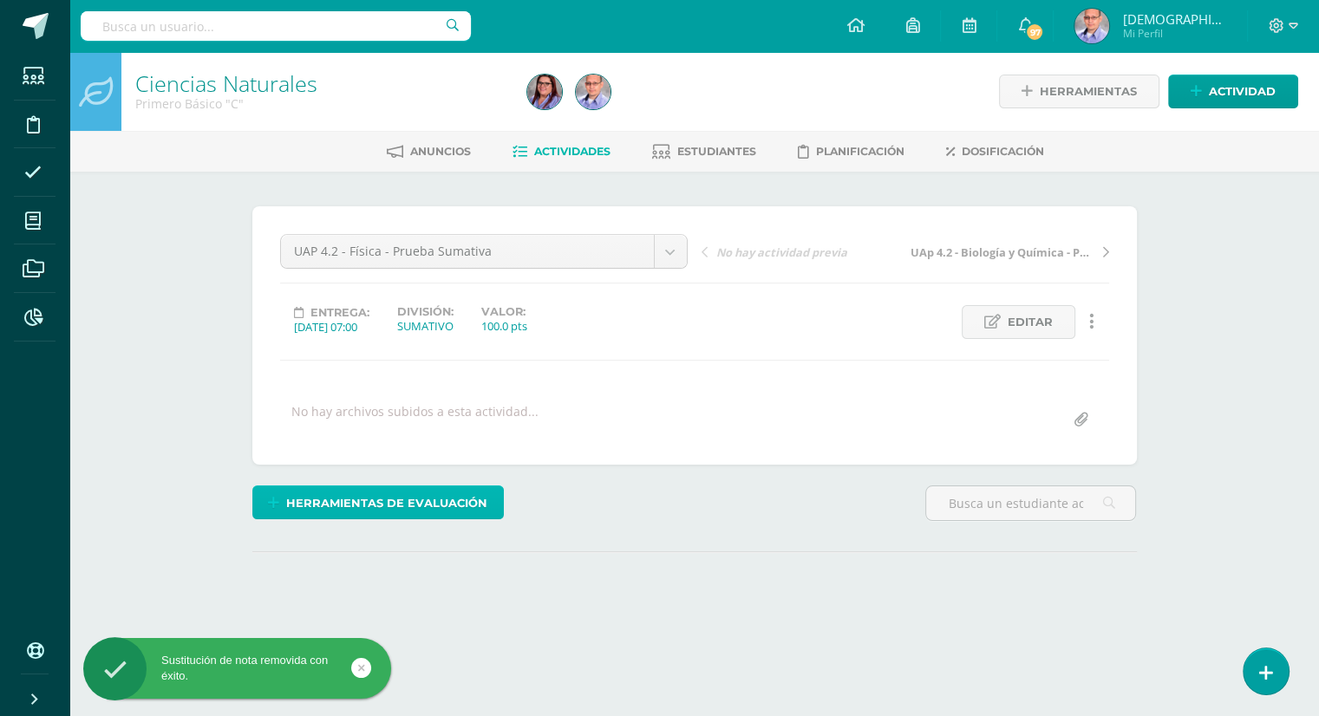
click at [405, 508] on span "Herramientas de evaluación" at bounding box center [386, 503] width 201 height 32
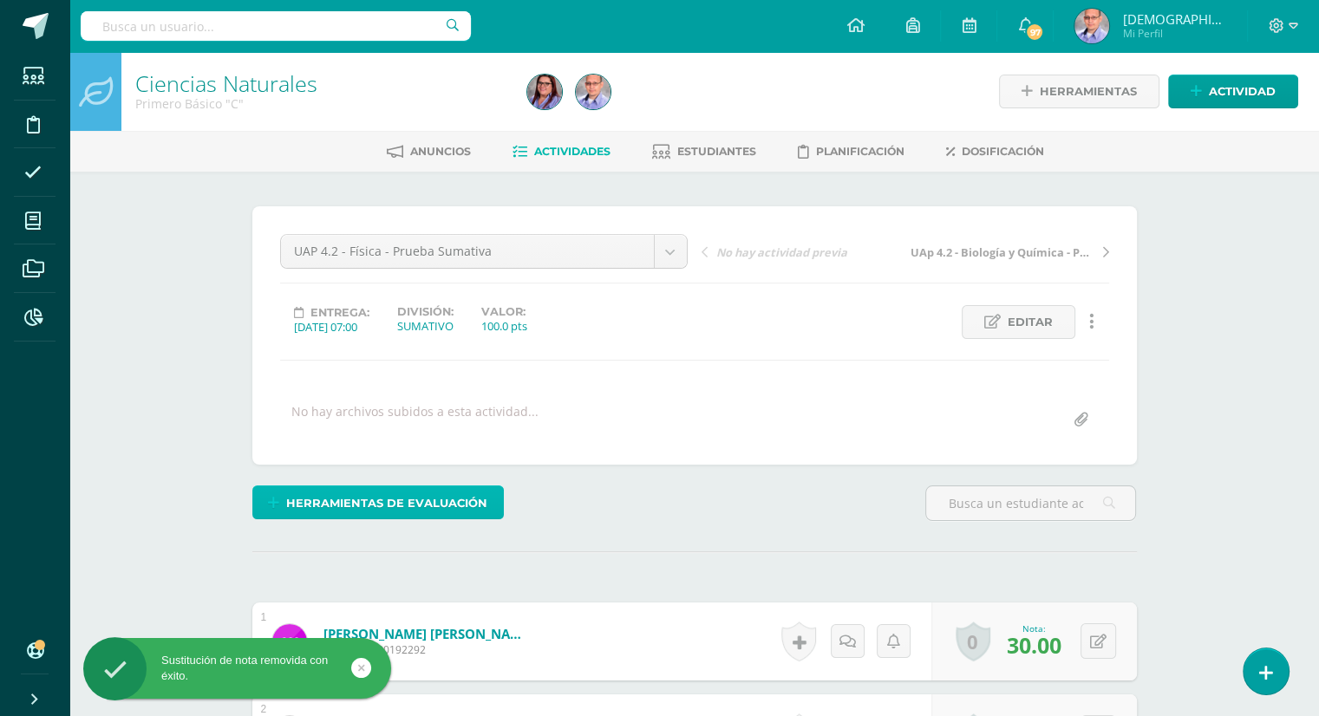
click at [406, 499] on span "Herramientas de evaluación" at bounding box center [386, 503] width 201 height 32
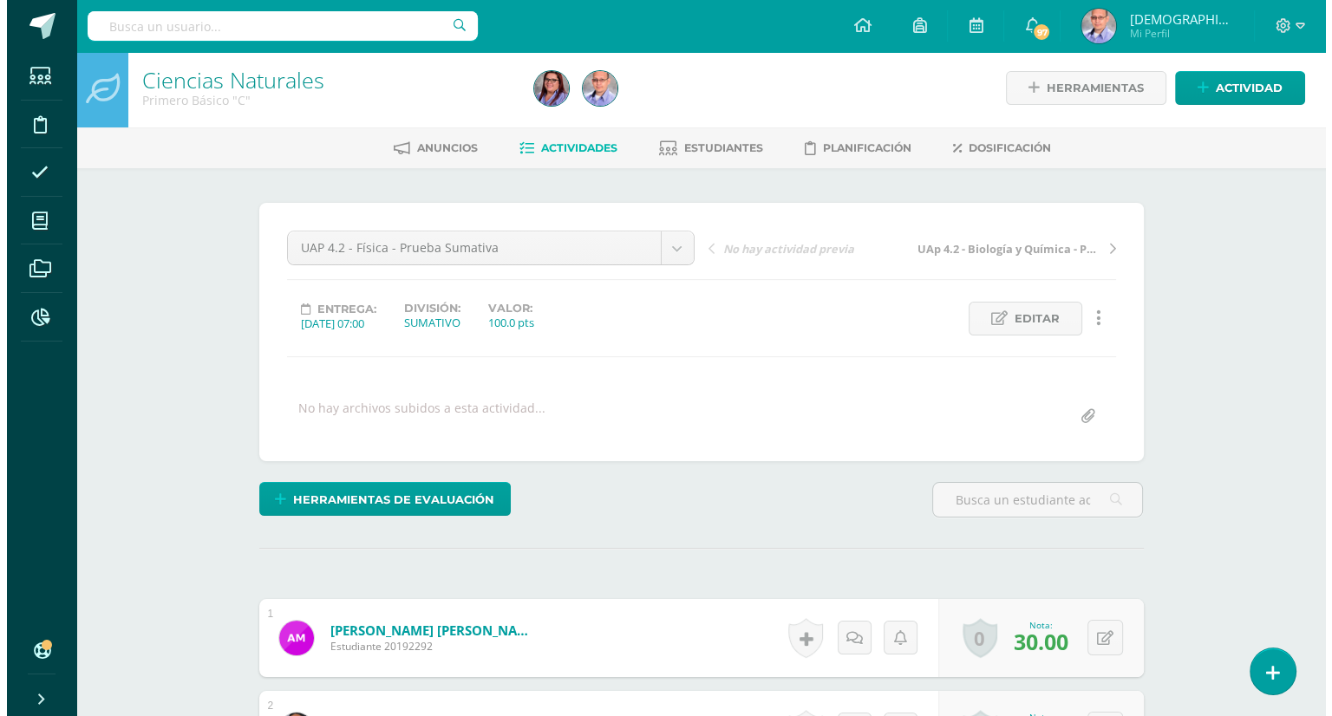
scroll to position [4, 0]
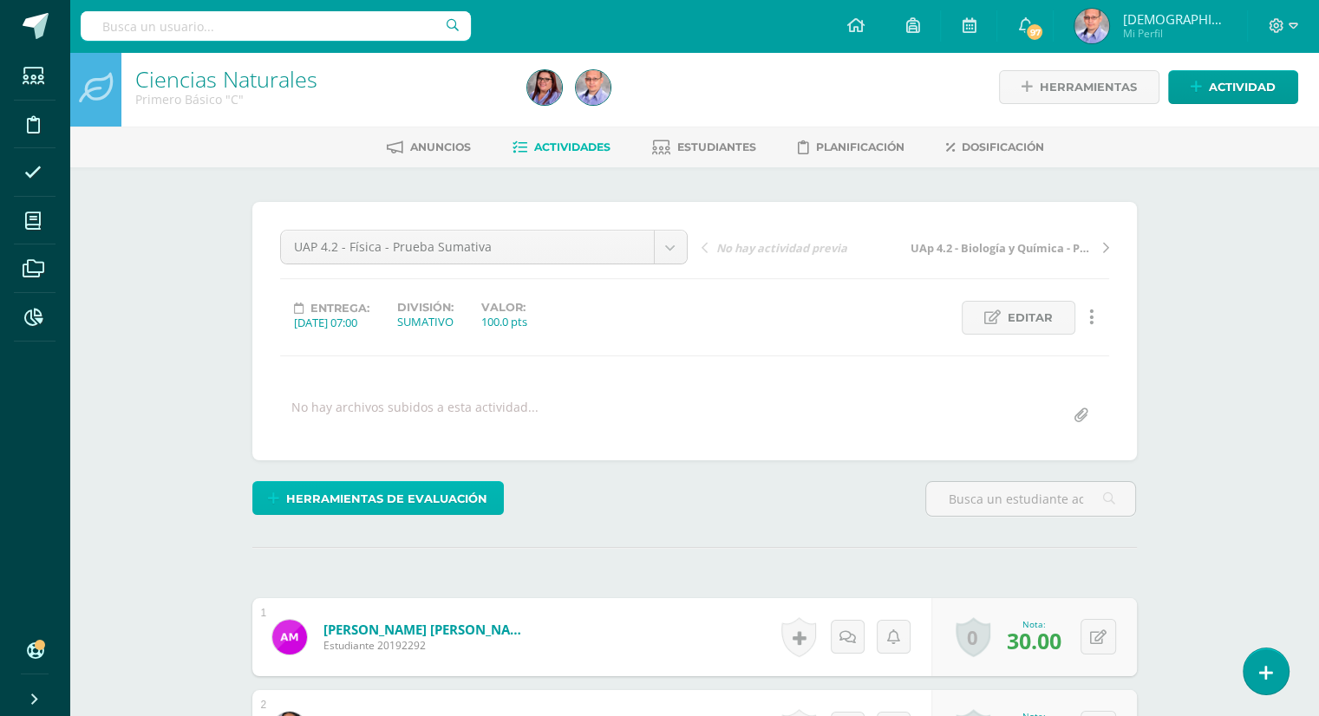
click at [422, 492] on span "Herramientas de evaluación" at bounding box center [386, 499] width 201 height 32
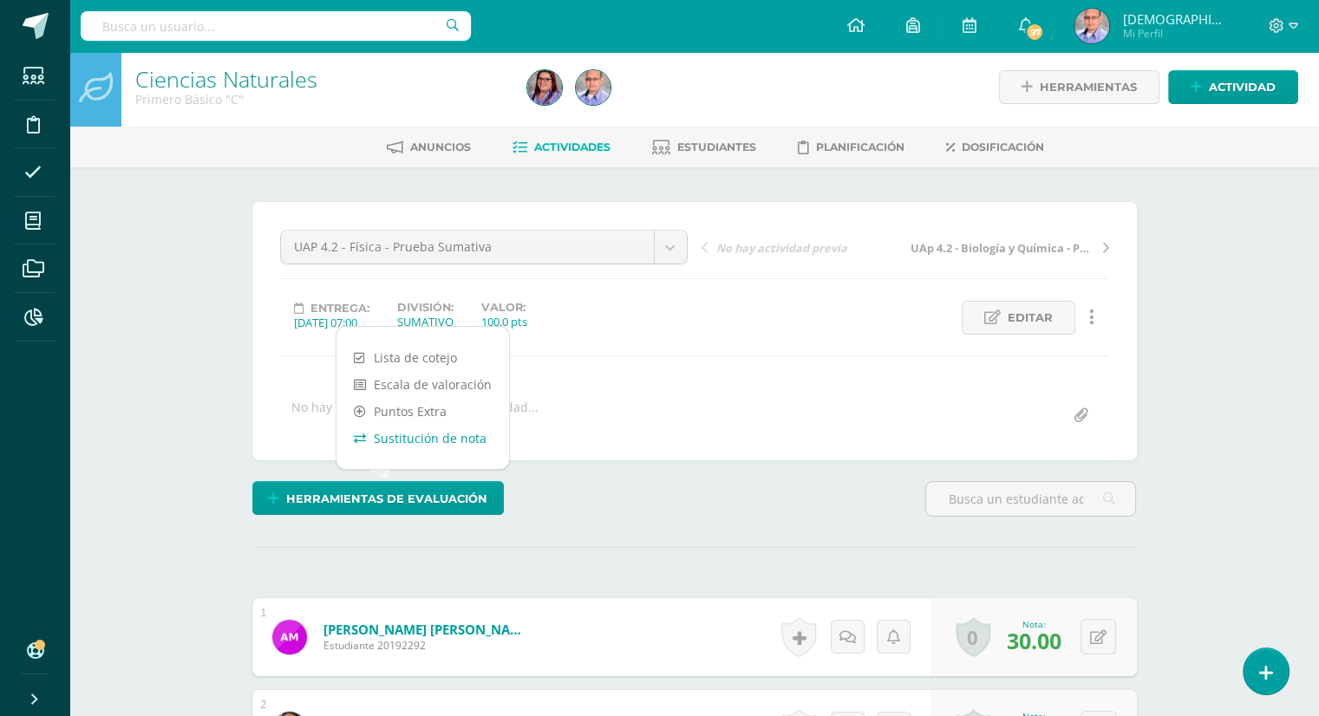
click at [415, 435] on link "Sustitución de nota" at bounding box center [423, 438] width 173 height 27
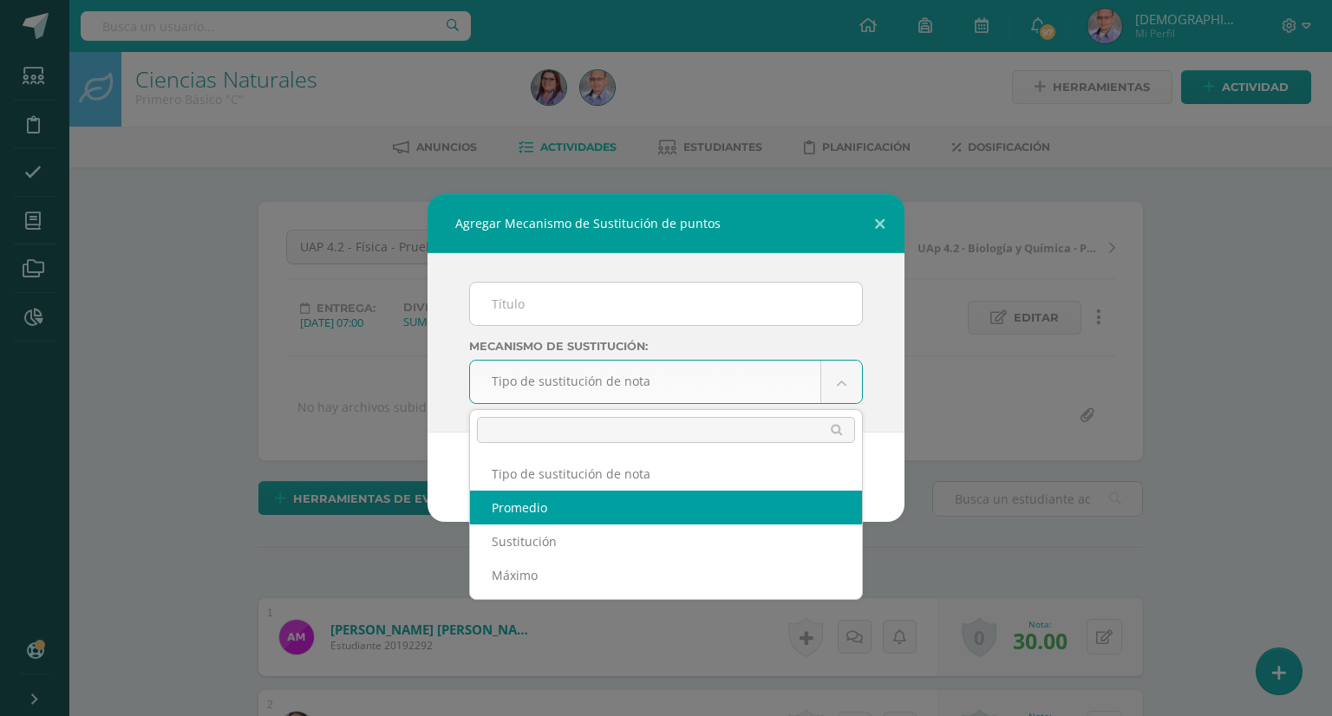
select select "average"
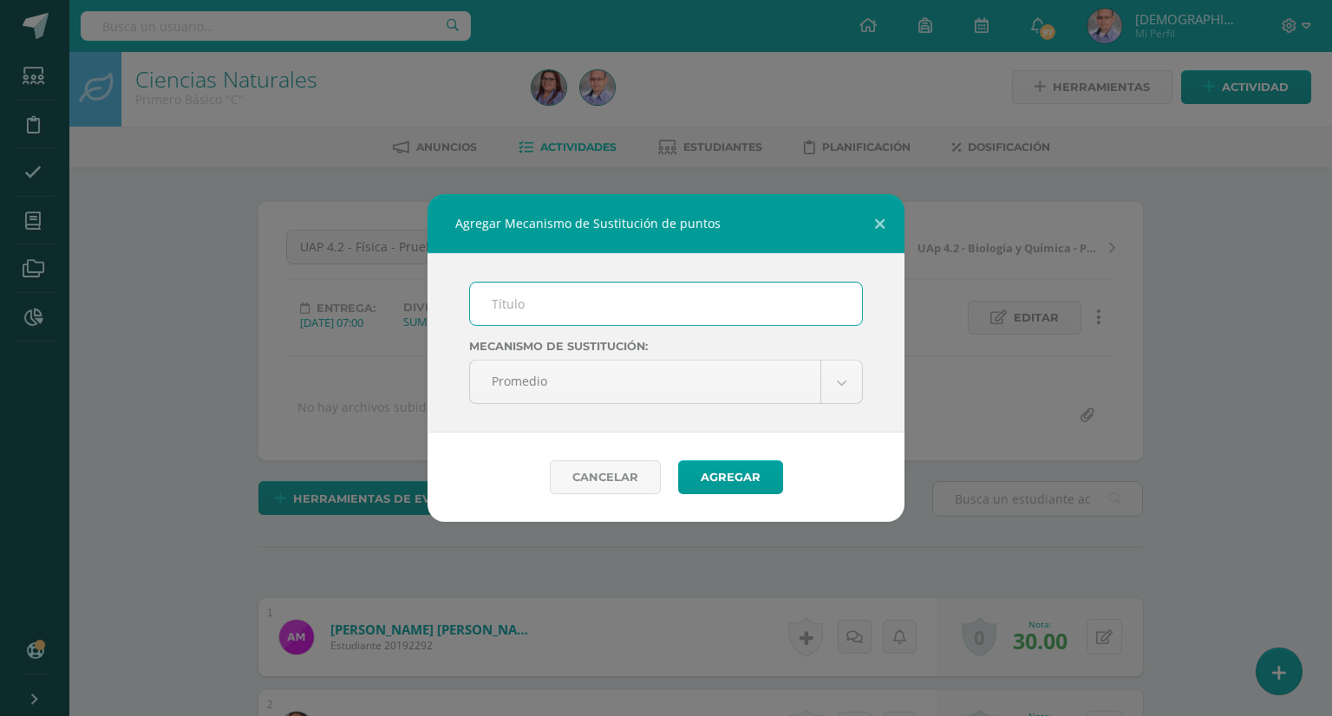
click at [584, 291] on input "text" at bounding box center [666, 304] width 392 height 43
type input "PMA"
click at [716, 476] on button "Agregar" at bounding box center [730, 478] width 105 height 34
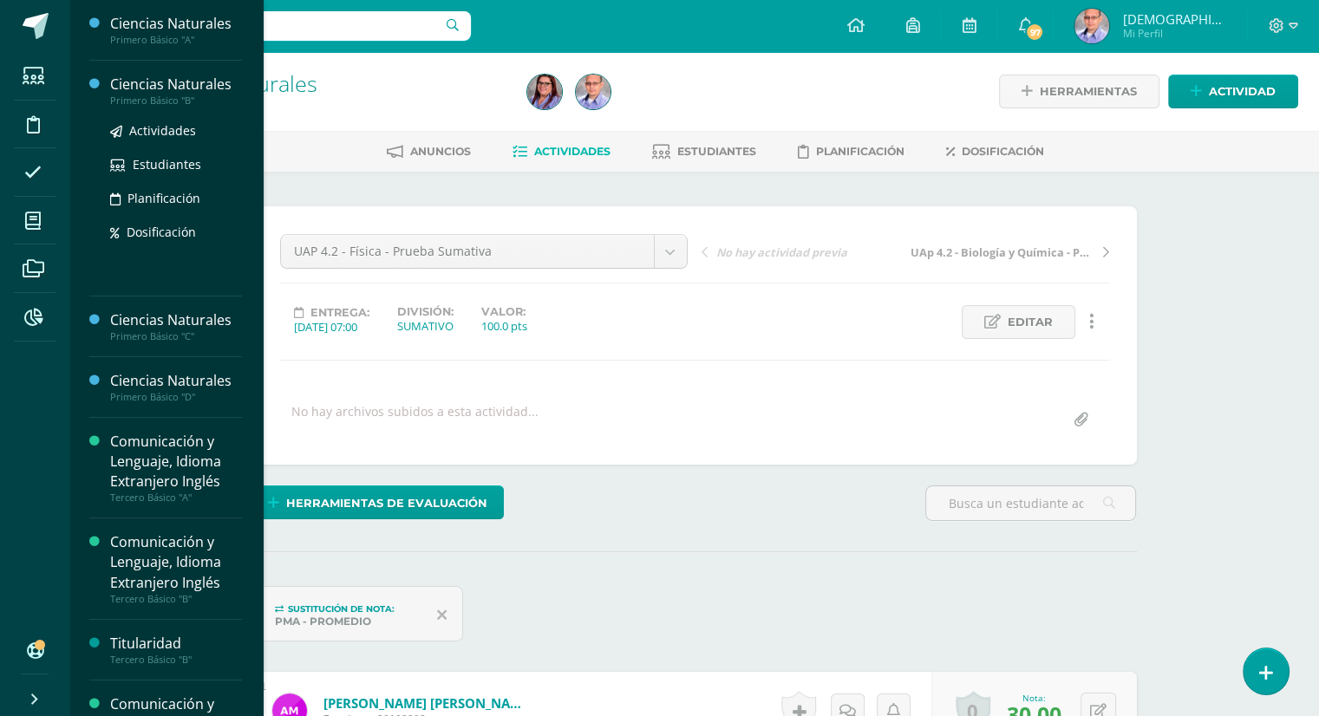
click at [206, 85] on div "Ciencias Naturales" at bounding box center [176, 85] width 132 height 20
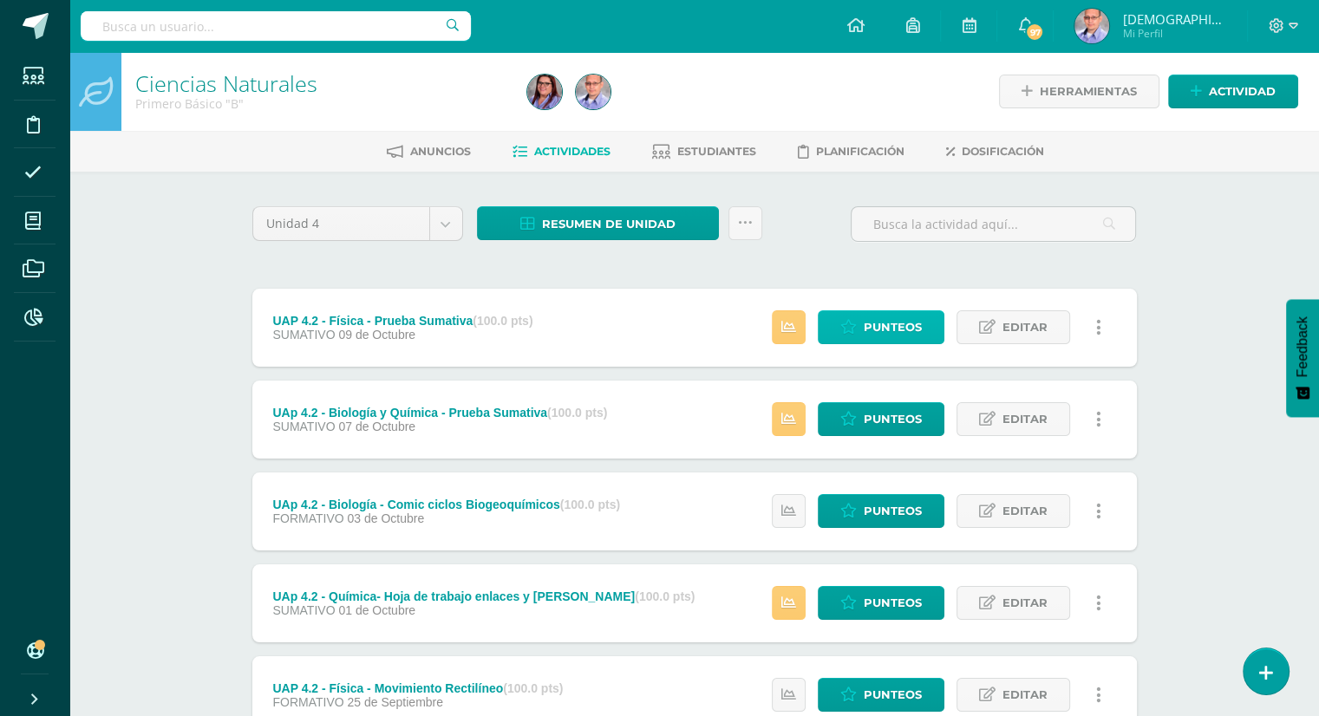
click at [891, 329] on span "Punteos" at bounding box center [893, 327] width 58 height 32
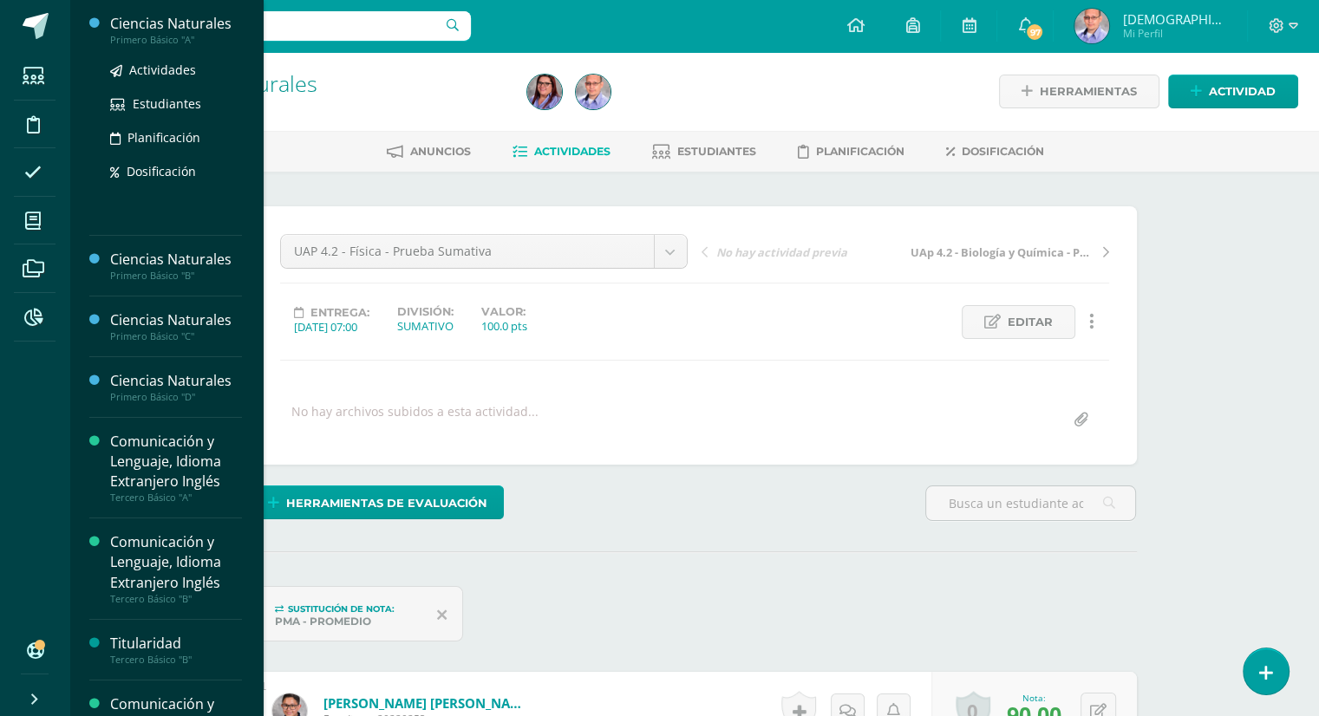
click at [182, 21] on div "Ciencias Naturales" at bounding box center [176, 24] width 132 height 20
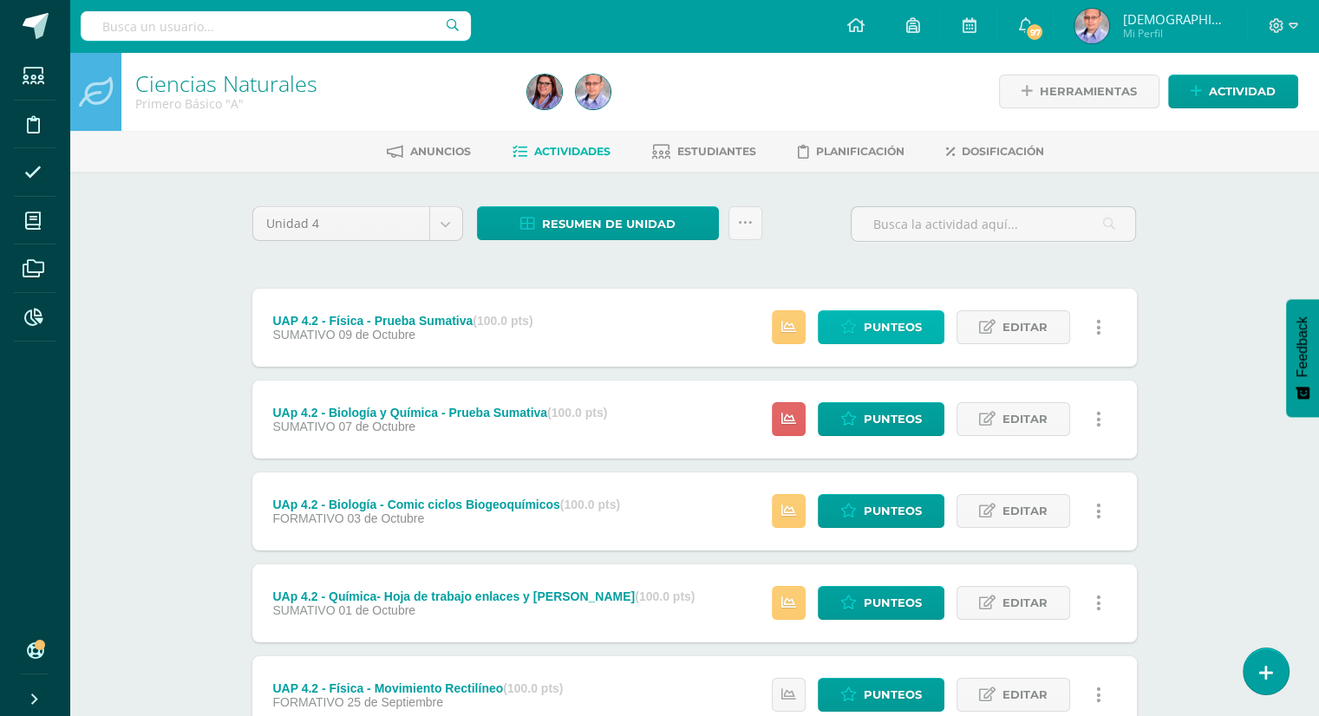
click at [873, 327] on span "Punteos" at bounding box center [893, 327] width 58 height 32
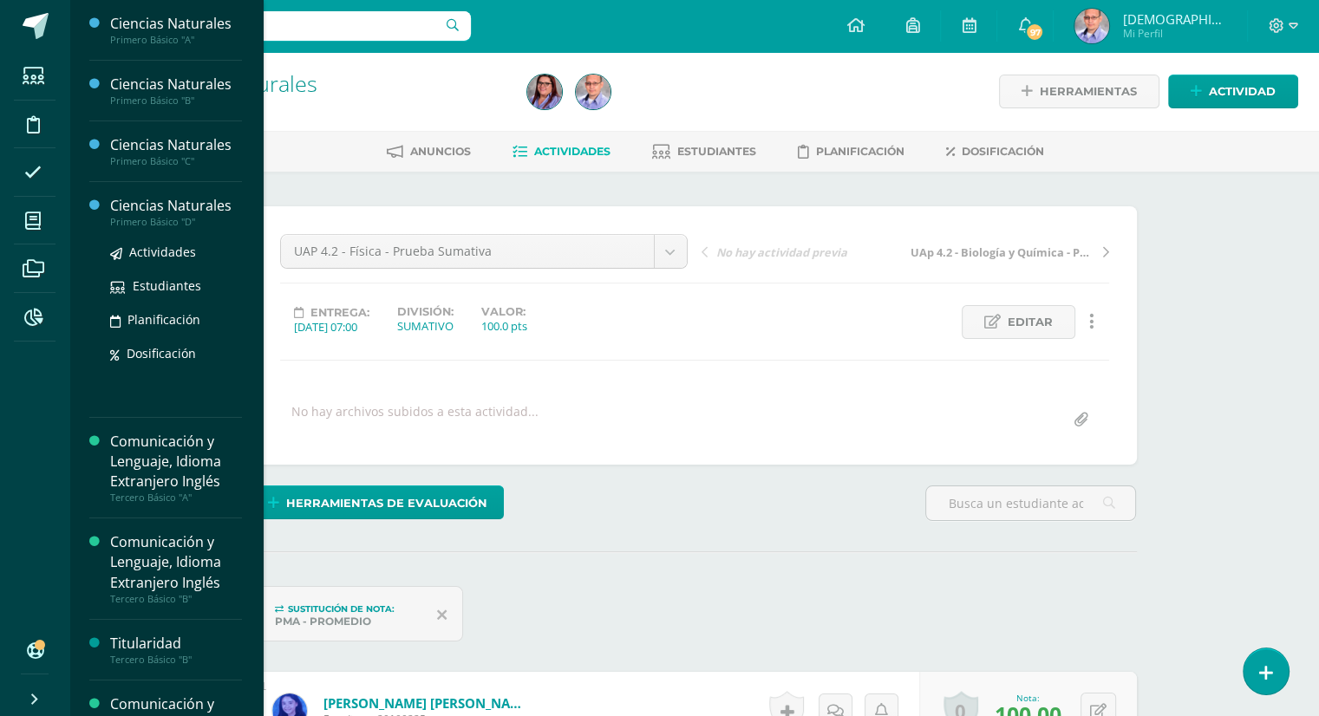
click at [189, 206] on div "Ciencias Naturales" at bounding box center [176, 206] width 132 height 20
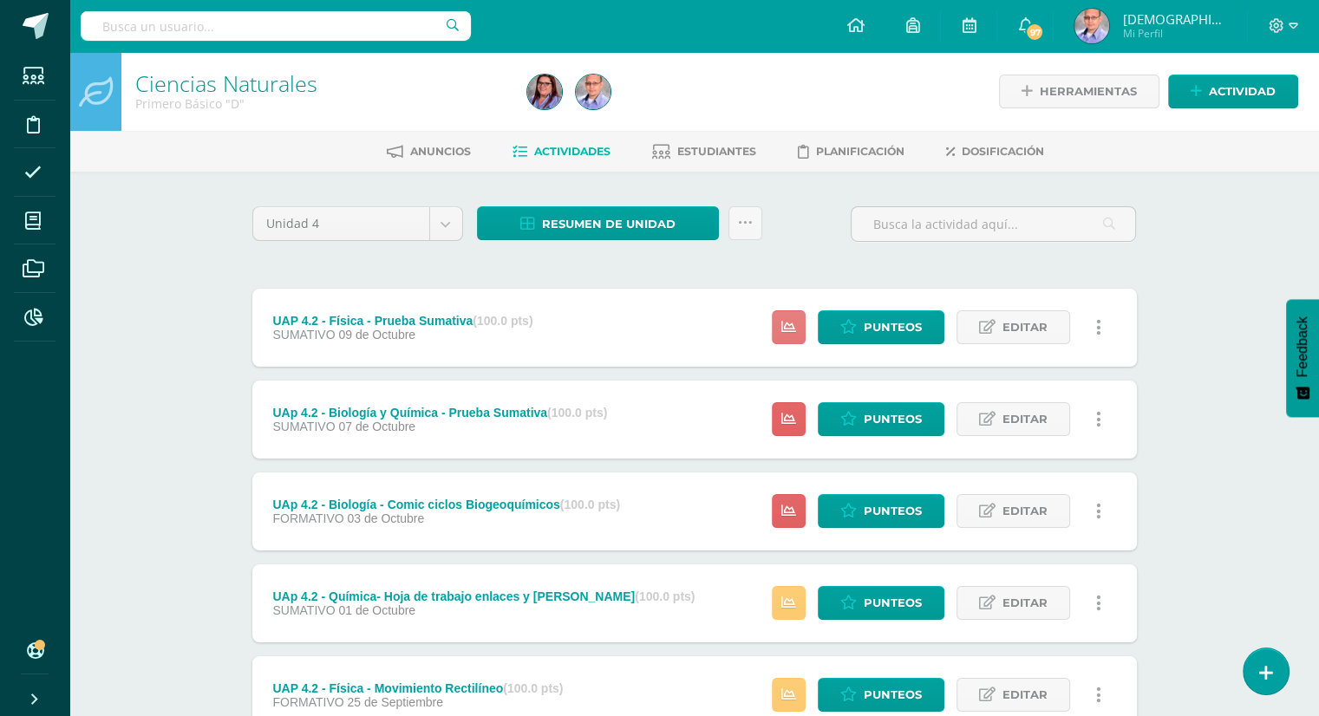
click at [788, 325] on icon at bounding box center [788, 327] width 15 height 15
click at [791, 407] on link at bounding box center [789, 419] width 34 height 34
click at [789, 518] on icon at bounding box center [788, 511] width 15 height 15
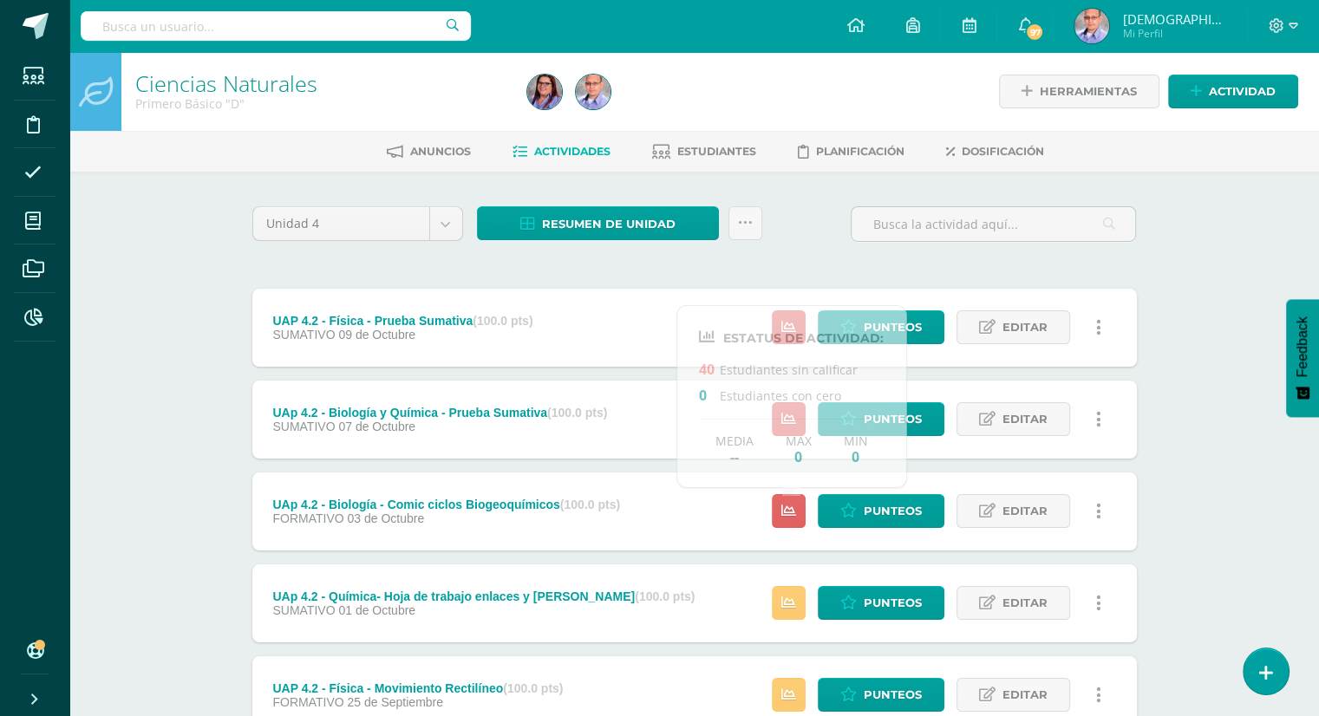
click at [172, 355] on div "Ciencias Naturales Primero Básico "D" Herramientas Detalle de asistencias Activ…" at bounding box center [694, 678] width 1250 height 1252
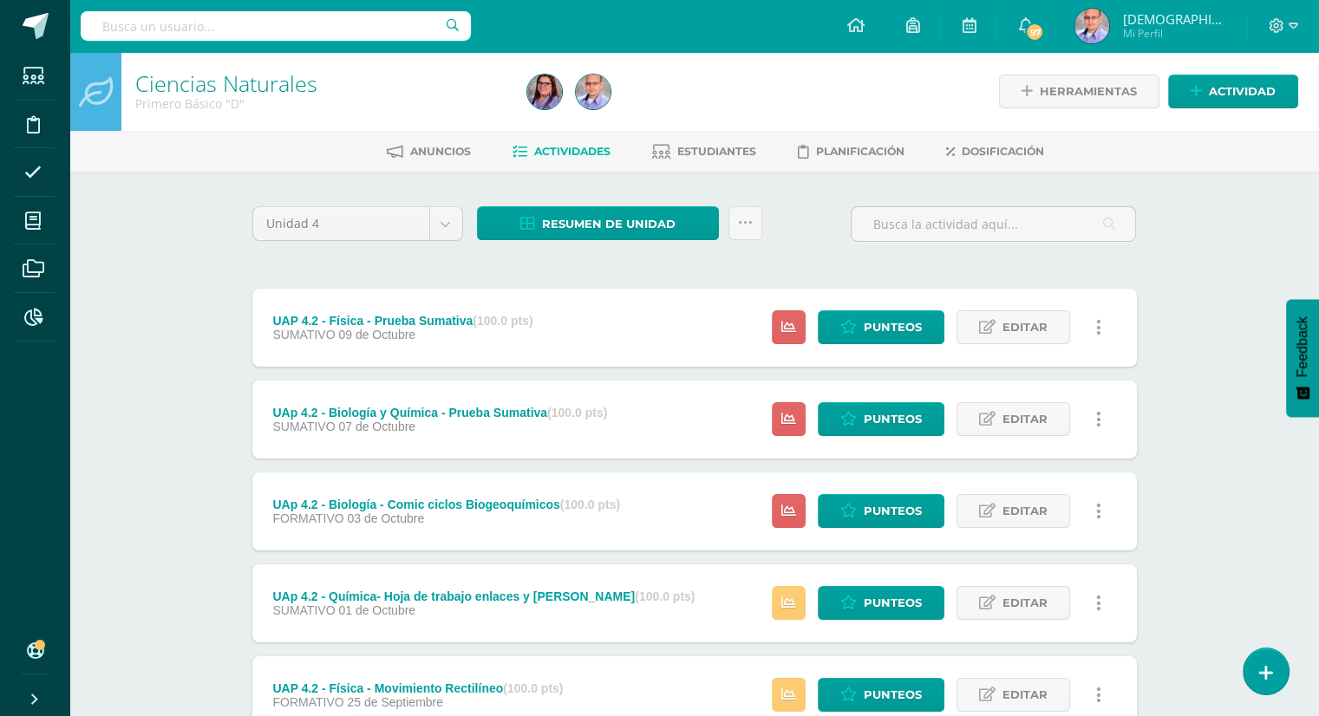
click at [172, 355] on div "Ciencias Naturales Primero Básico "D" Herramientas Detalle de asistencias Activ…" at bounding box center [694, 678] width 1250 height 1252
click at [126, 355] on div "Ciencias Naturales Primero Básico "D" Herramientas Detalle de asistencias Activ…" at bounding box center [694, 678] width 1250 height 1252
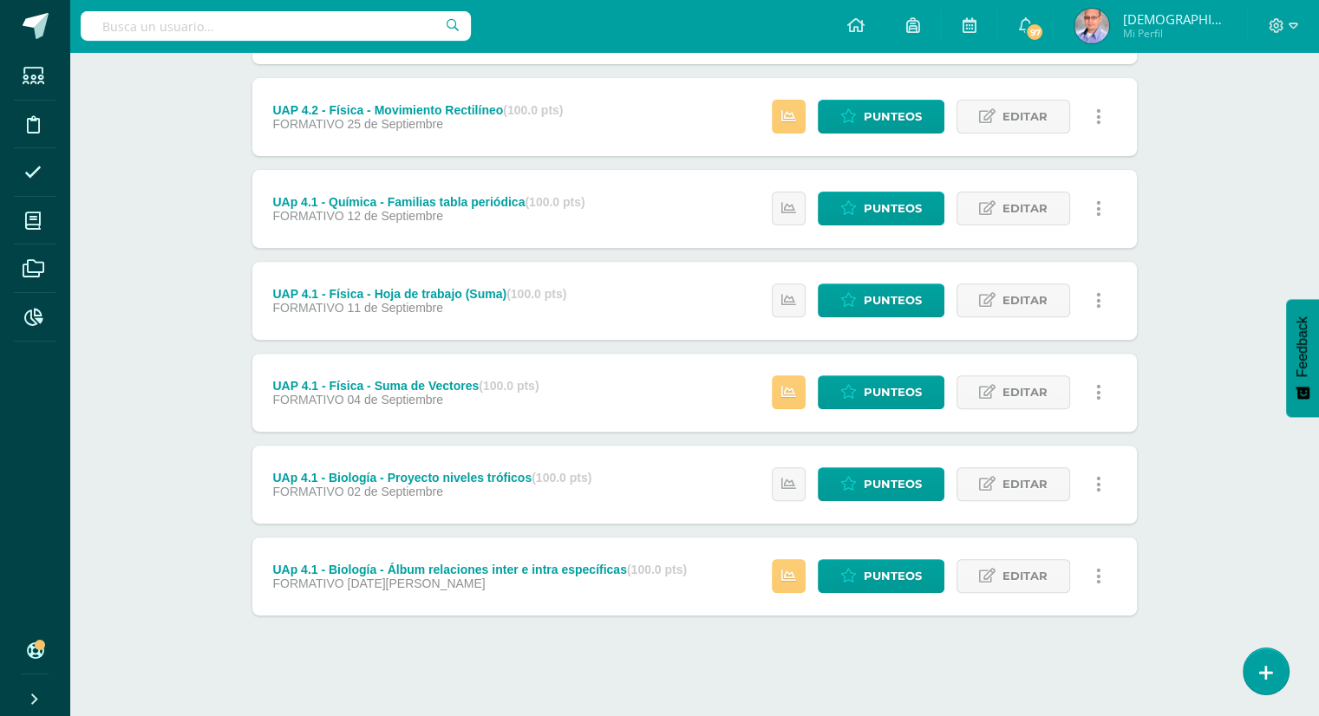
scroll to position [586, 0]
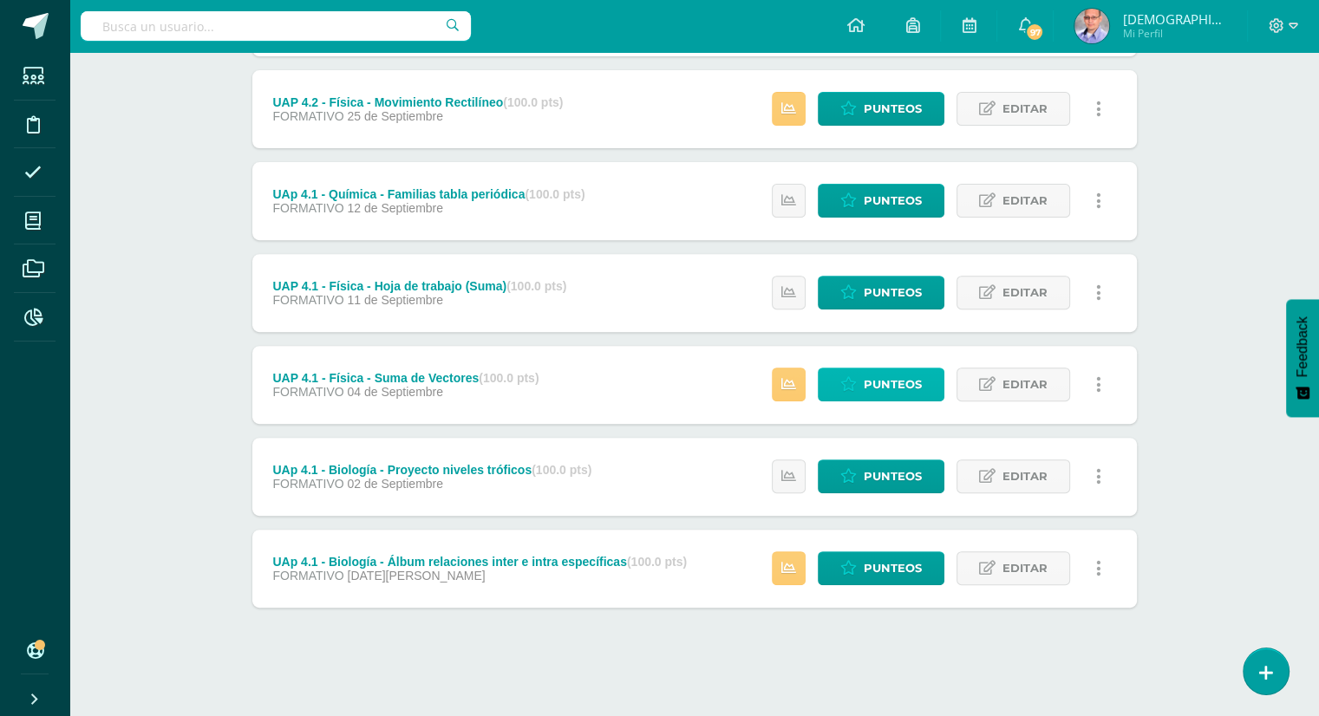
click at [880, 389] on span "Punteos" at bounding box center [893, 385] width 58 height 32
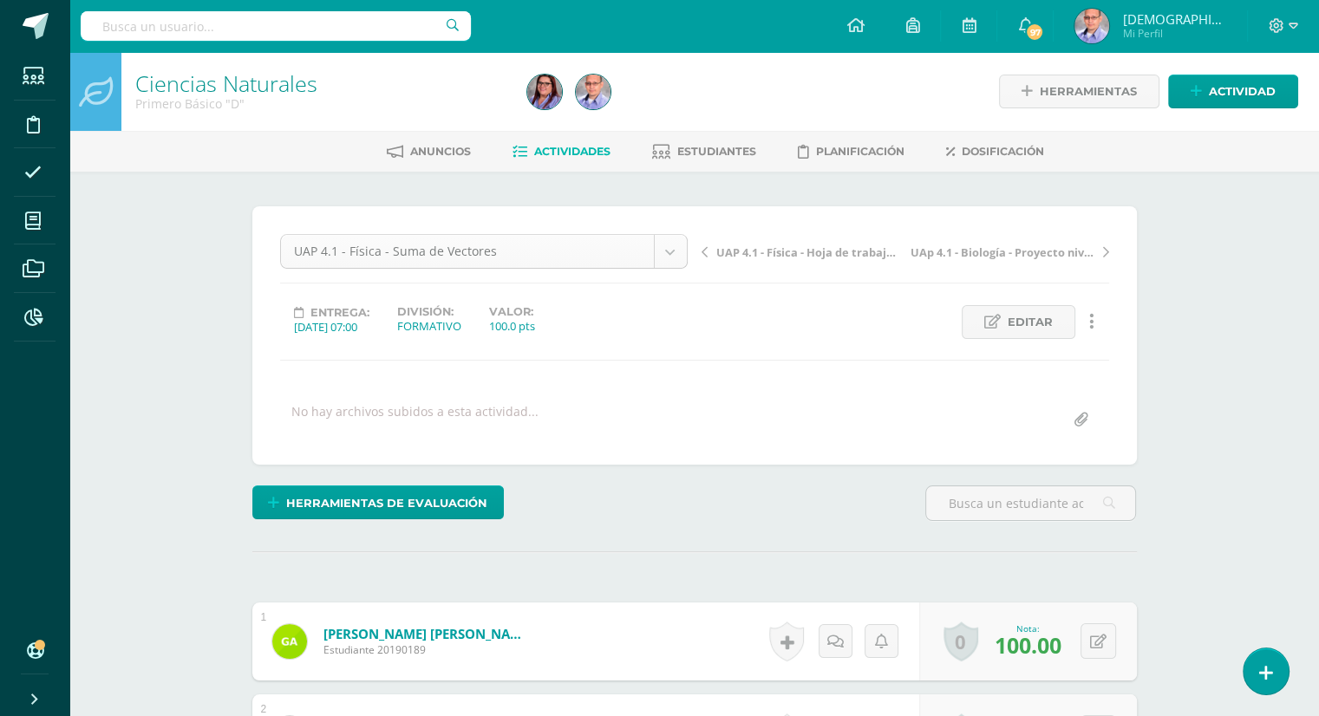
scroll to position [90, 0]
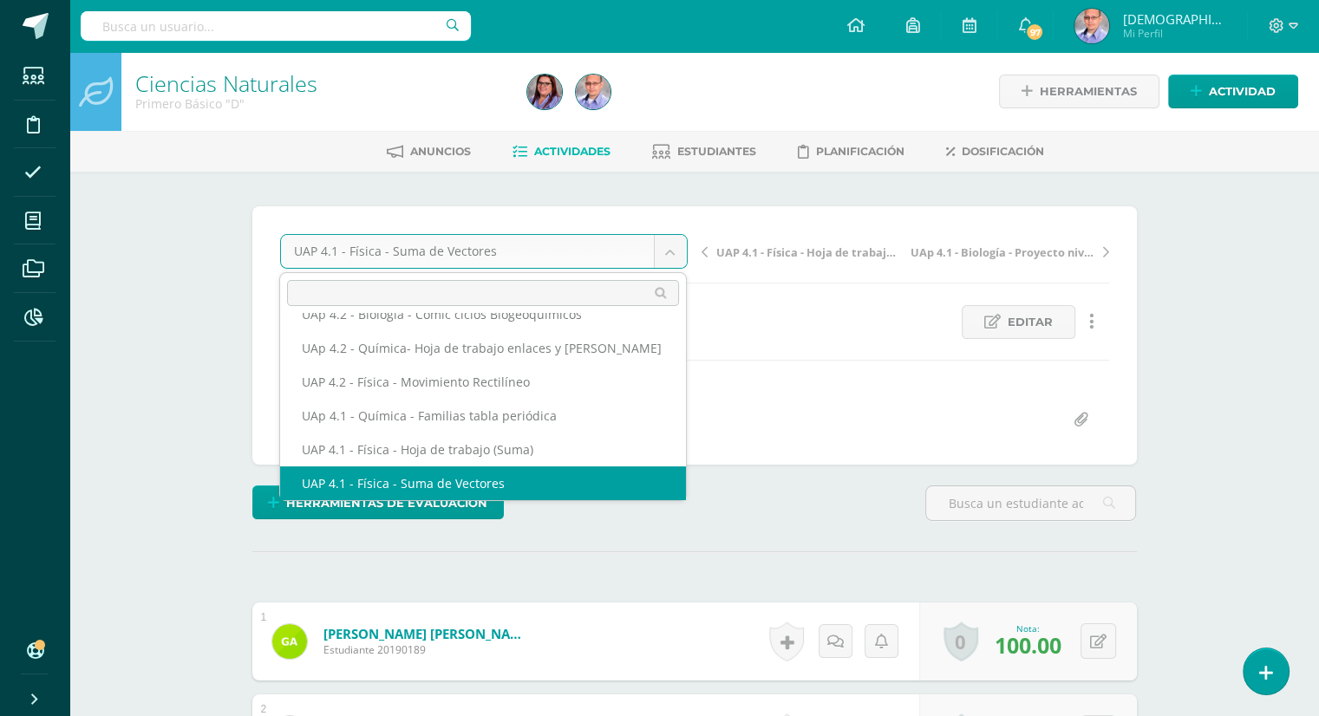
scroll to position [75, 0]
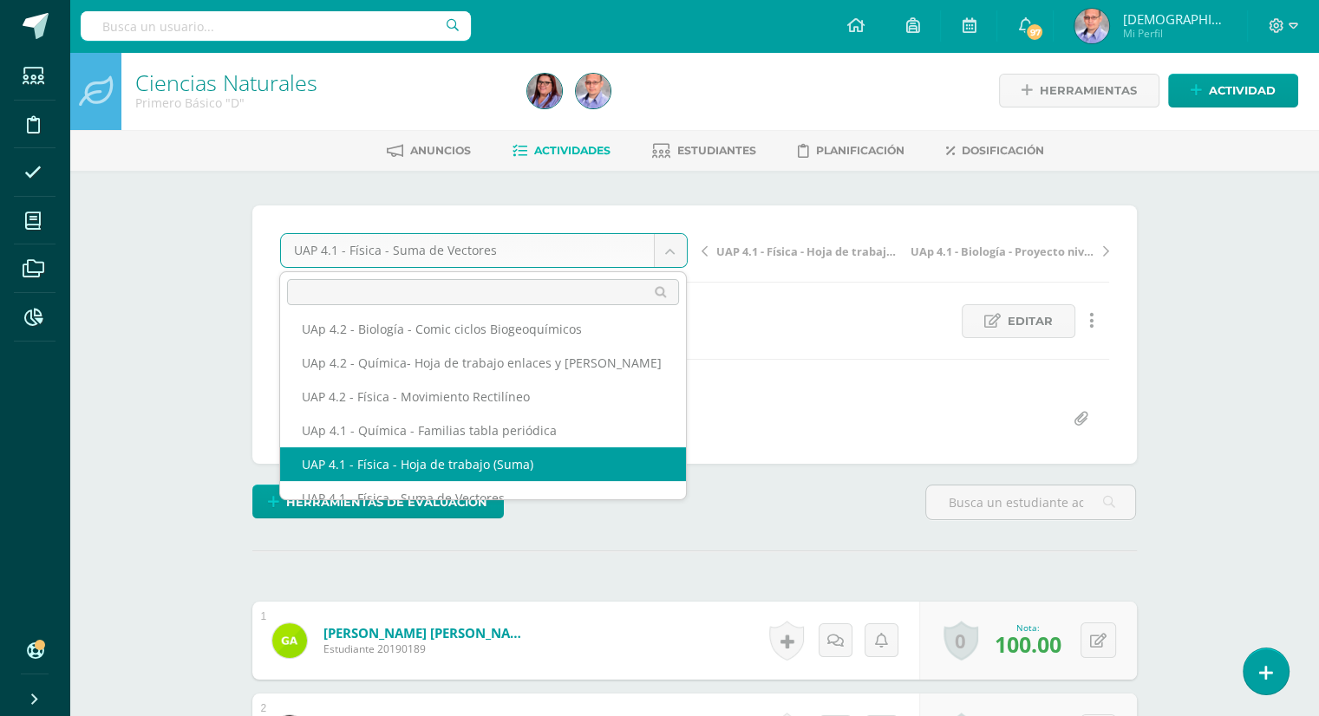
select select "/dashboard/teacher/grade-activity/226863/"
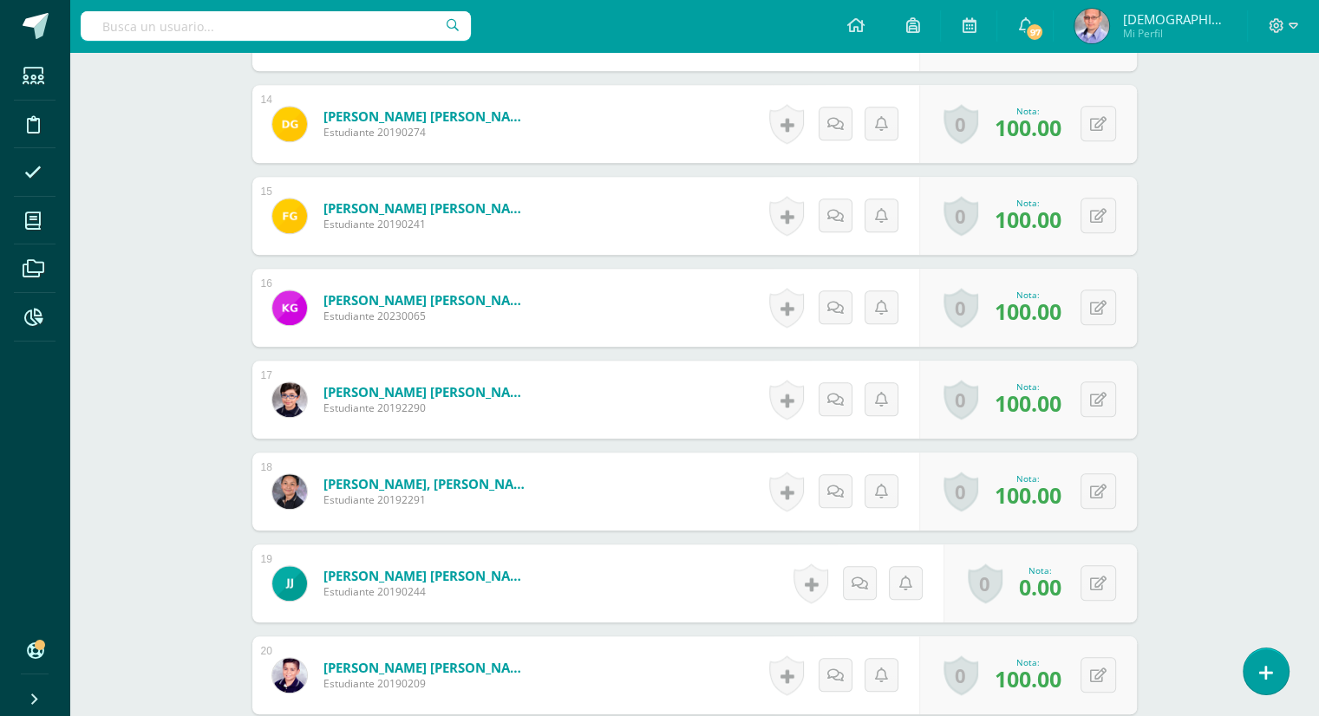
scroll to position [1714, 0]
click at [1111, 583] on button at bounding box center [1110, 583] width 36 height 36
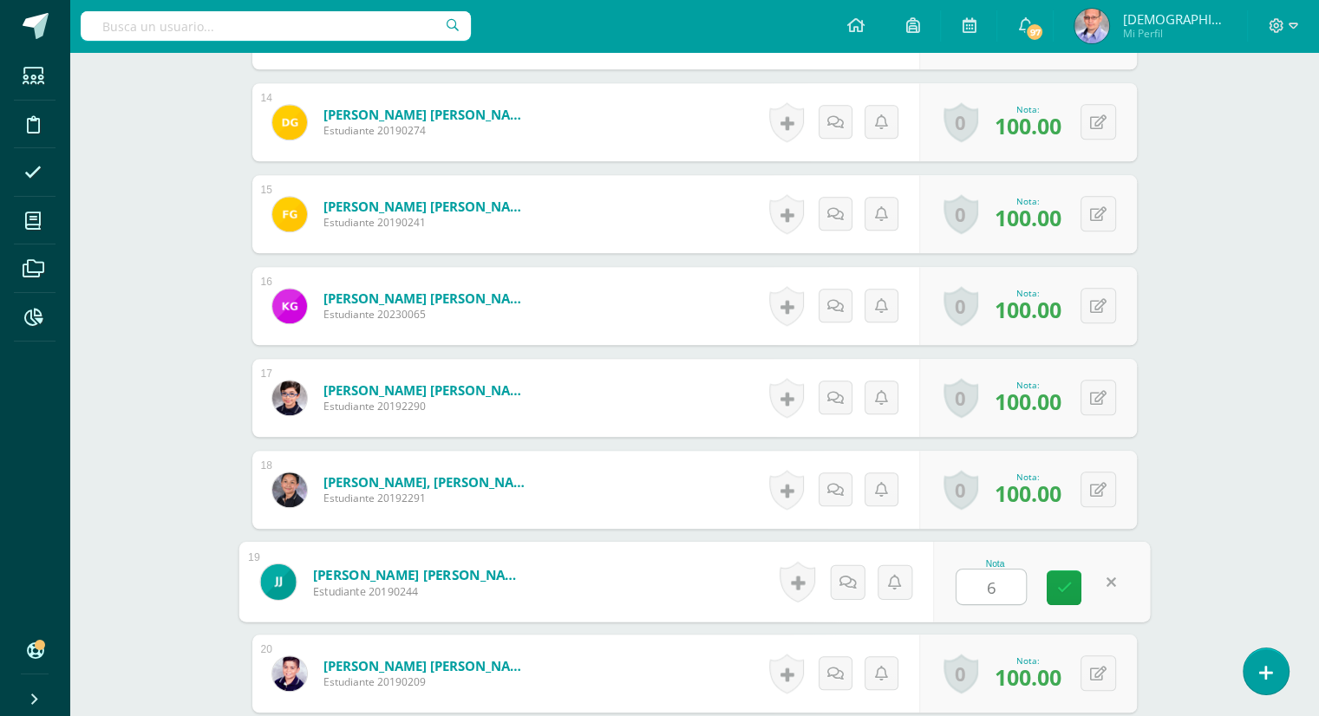
type input "68"
click at [1065, 583] on icon at bounding box center [1064, 587] width 16 height 15
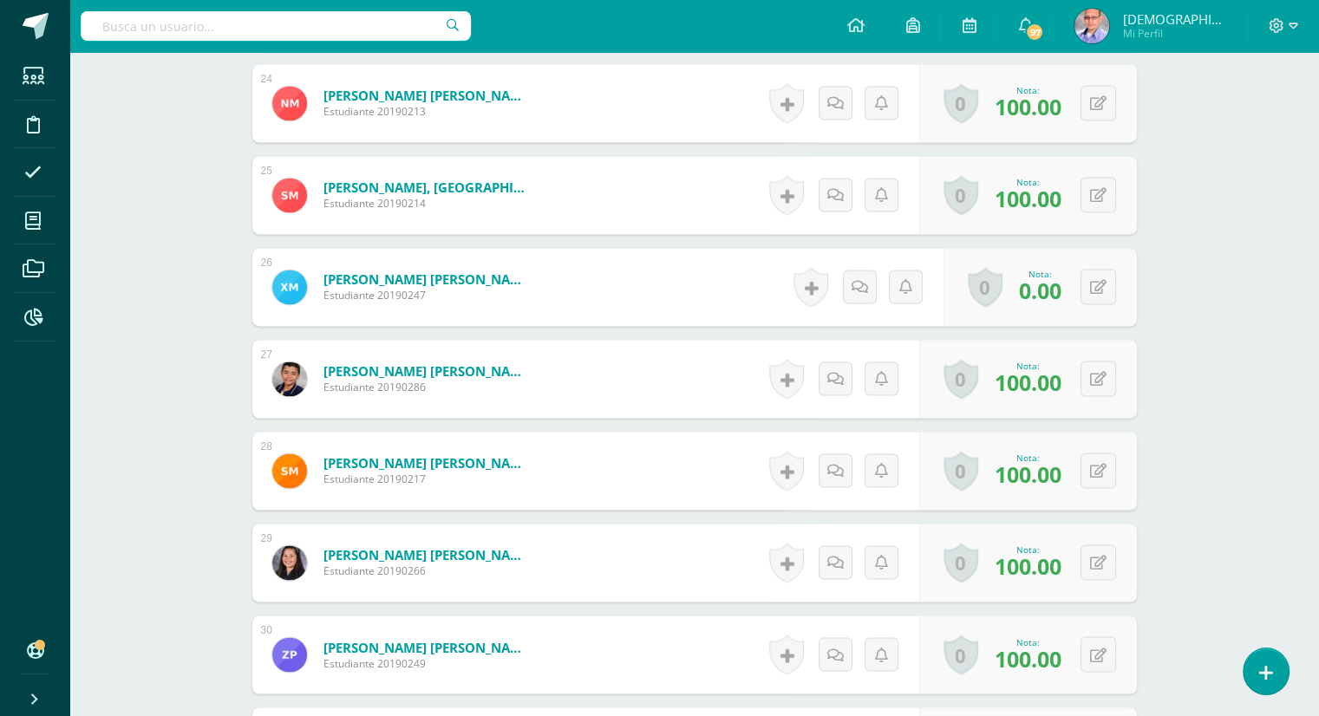
scroll to position [2654, 0]
click at [1102, 297] on button at bounding box center [1110, 286] width 36 height 36
type input "84"
click at [1059, 289] on icon at bounding box center [1064, 291] width 16 height 15
